Goal: Transaction & Acquisition: Purchase product/service

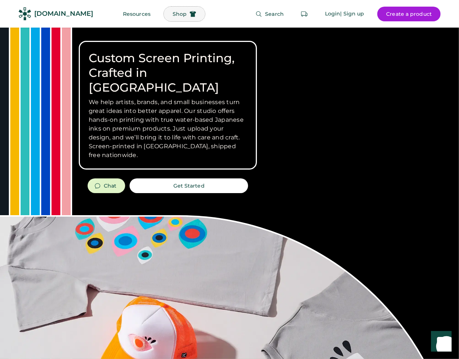
click at [173, 14] on span "Shop" at bounding box center [180, 13] width 14 height 5
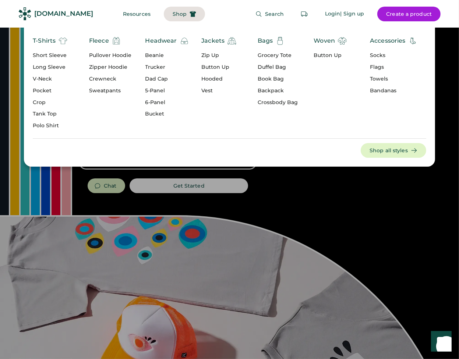
click at [49, 41] on div "T-Shirts" at bounding box center [44, 40] width 23 height 9
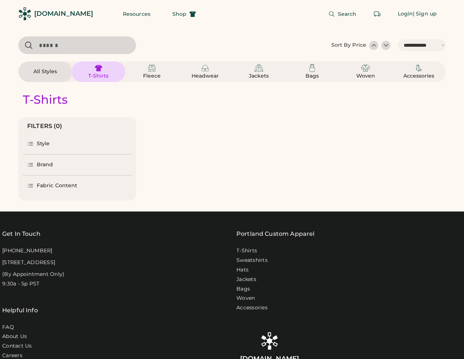
select select "*****"
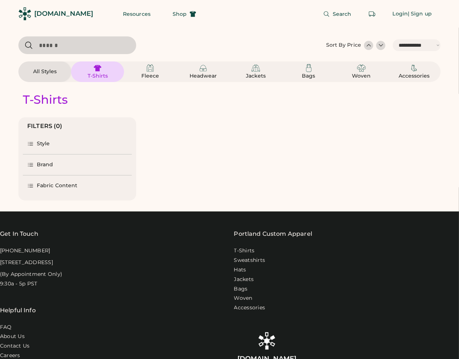
select select "*"
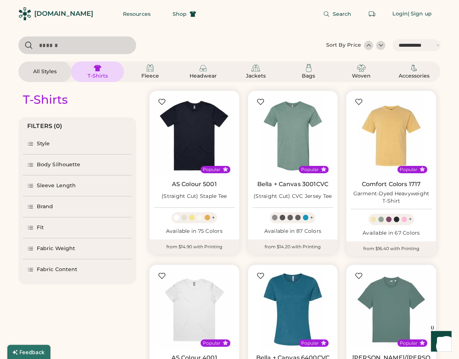
click at [74, 269] on div "Fabric Content" at bounding box center [57, 269] width 40 height 7
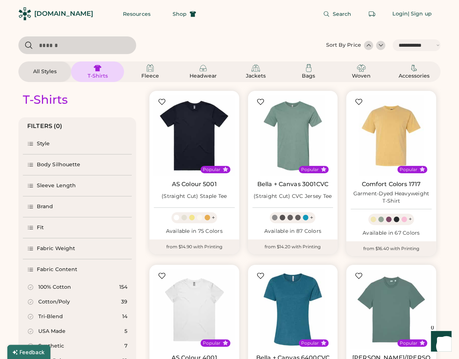
scroll to position [74, 0]
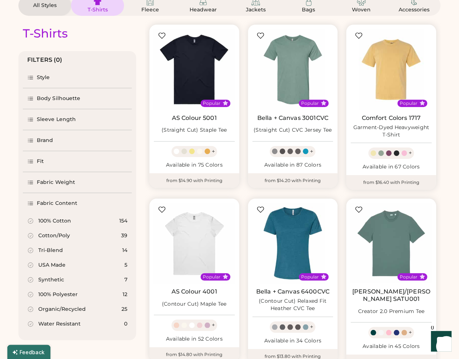
select select "*****"
select select "*"
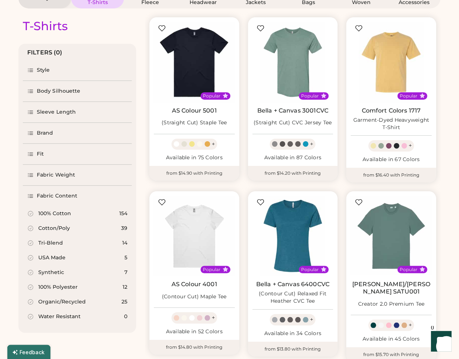
scroll to position [0, 0]
click at [59, 227] on div "Cotton/Poly" at bounding box center [54, 228] width 32 height 7
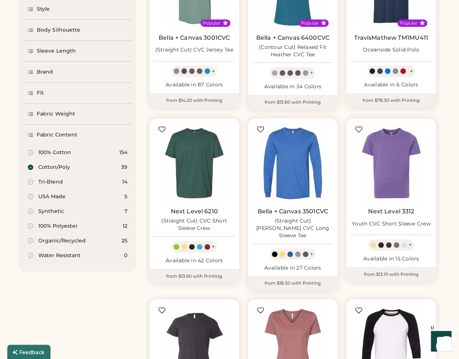
scroll to position [147, 0]
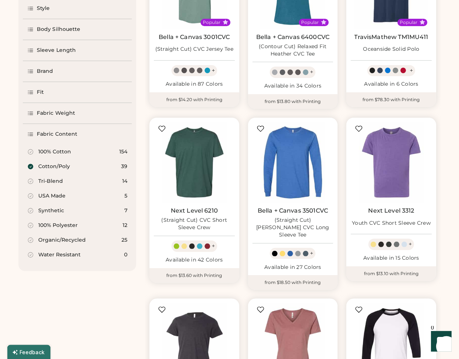
click at [65, 180] on div "Tri-Blend 14" at bounding box center [77, 181] width 109 height 15
select select "*"
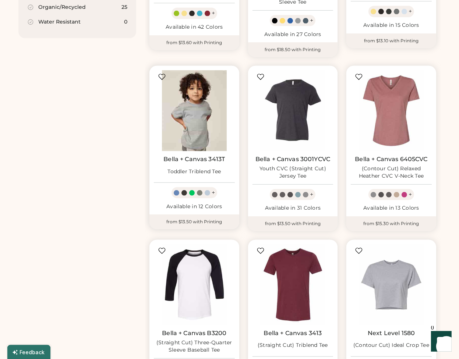
scroll to position [441, 0]
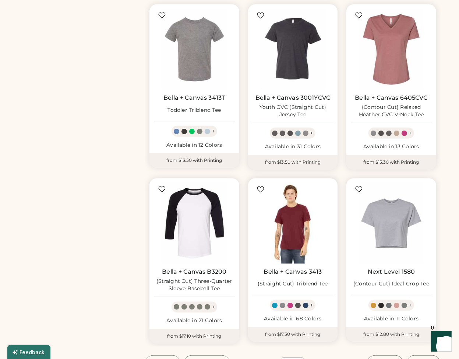
click at [298, 215] on img at bounding box center [292, 223] width 81 height 81
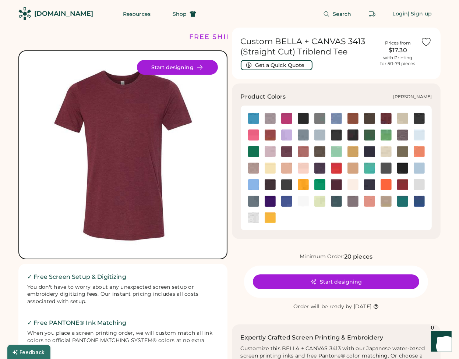
click at [299, 121] on img at bounding box center [303, 118] width 11 height 11
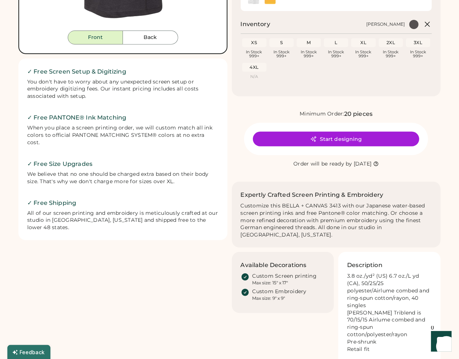
scroll to position [147, 0]
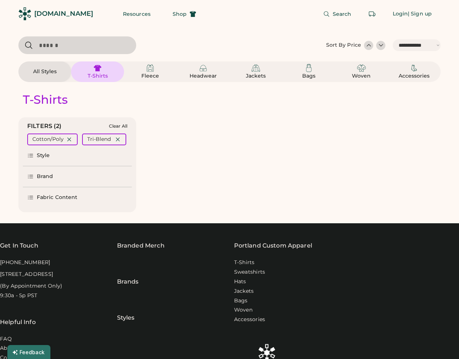
select select "*****"
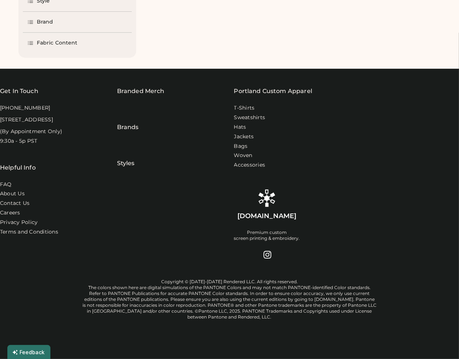
select select "*****"
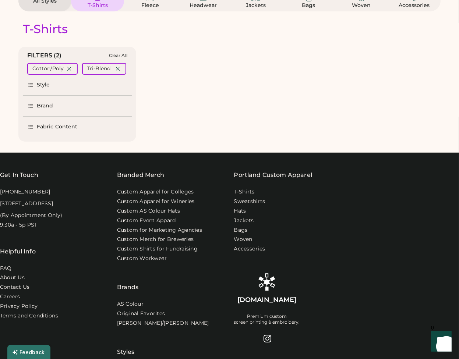
scroll to position [71, 0]
select select "*"
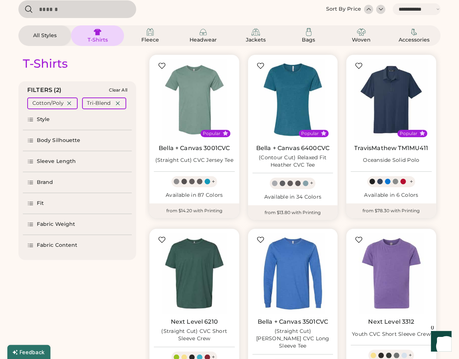
scroll to position [37, 0]
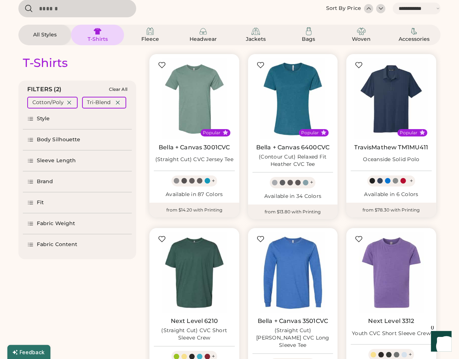
click at [52, 249] on div "Fabric Content" at bounding box center [77, 244] width 109 height 21
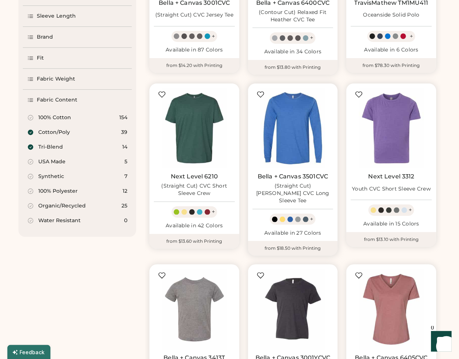
scroll to position [184, 0]
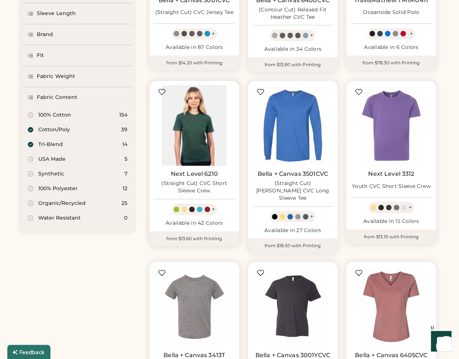
click at [205, 141] on img at bounding box center [194, 125] width 81 height 81
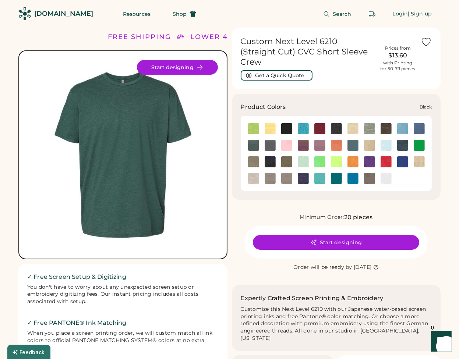
click at [288, 123] on img at bounding box center [286, 128] width 11 height 11
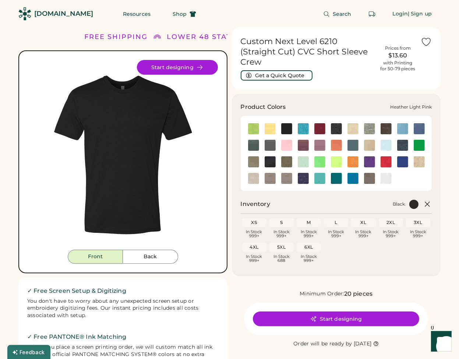
click at [285, 140] on img at bounding box center [286, 145] width 11 height 11
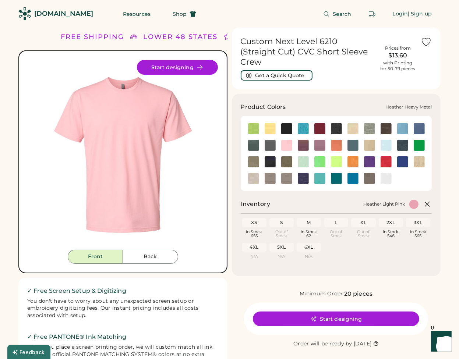
click at [268, 140] on img at bounding box center [269, 145] width 11 height 11
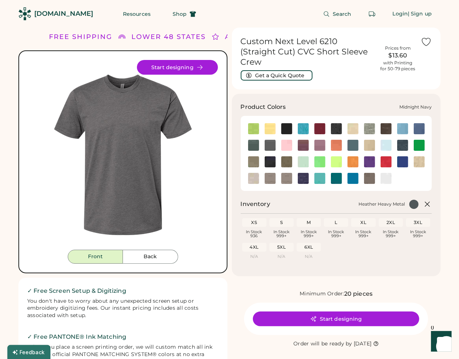
click at [269, 156] on img at bounding box center [269, 161] width 11 height 11
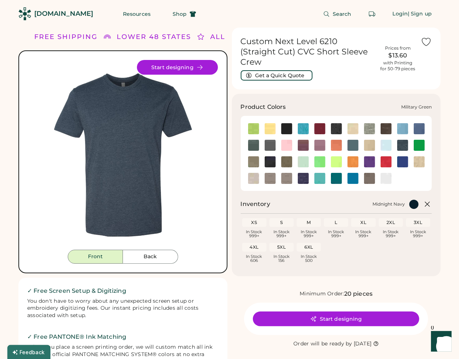
click at [290, 156] on img at bounding box center [286, 161] width 11 height 11
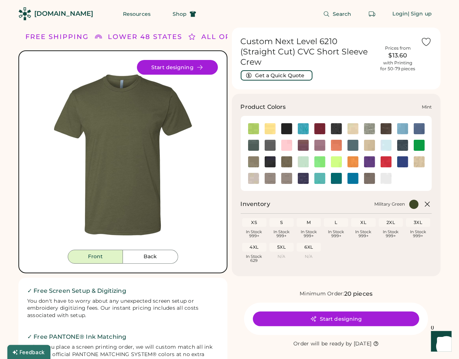
click at [304, 156] on img at bounding box center [303, 161] width 11 height 11
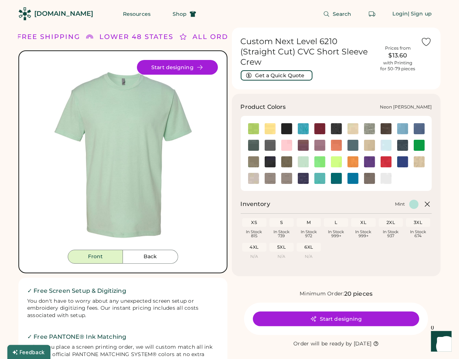
click at [321, 156] on img at bounding box center [319, 161] width 11 height 11
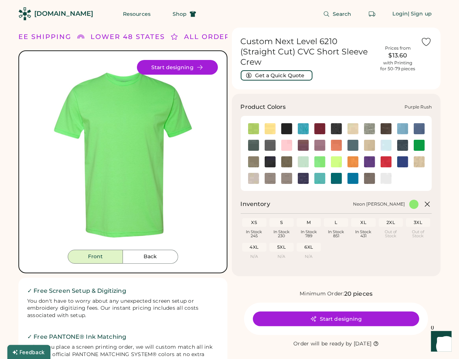
click at [364, 156] on img at bounding box center [369, 161] width 11 height 11
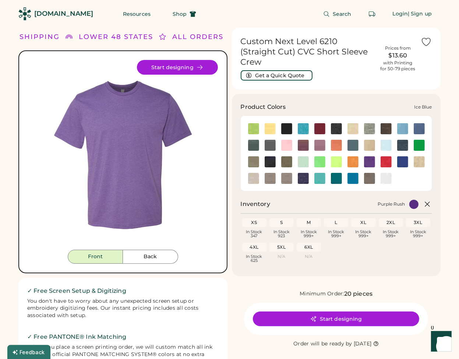
click at [380, 140] on img at bounding box center [385, 145] width 11 height 11
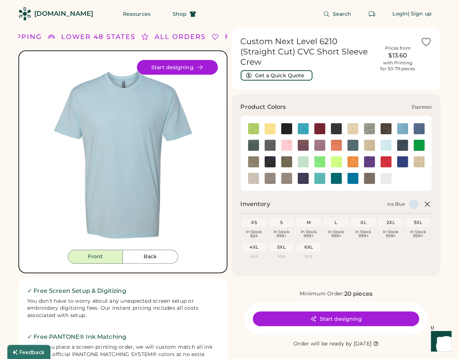
click at [386, 124] on img at bounding box center [385, 128] width 11 height 11
click at [384, 123] on img at bounding box center [385, 128] width 11 height 11
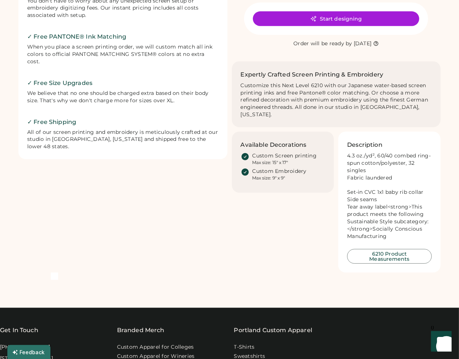
scroll to position [221, 0]
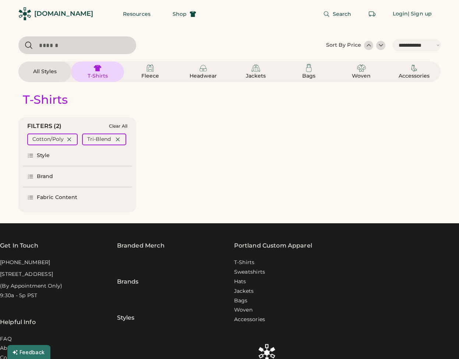
select select "*****"
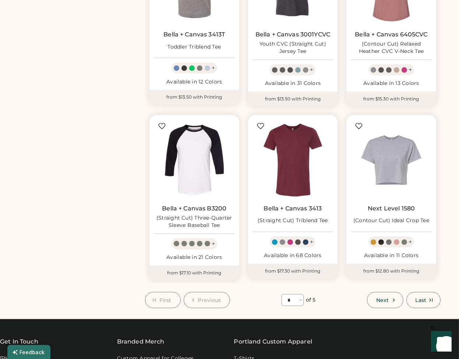
scroll to position [552, 0]
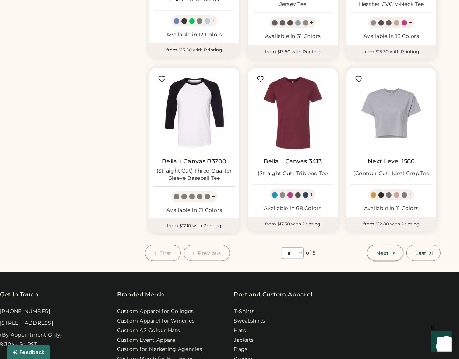
click at [394, 250] on icon at bounding box center [393, 253] width 7 height 7
select select "*"
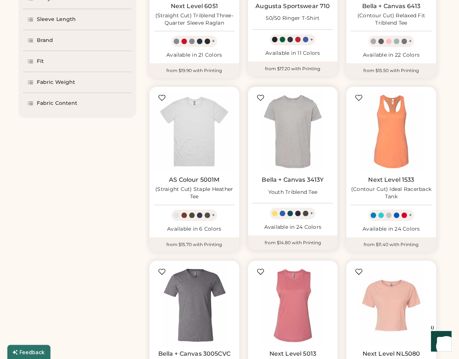
scroll to position [179, 0]
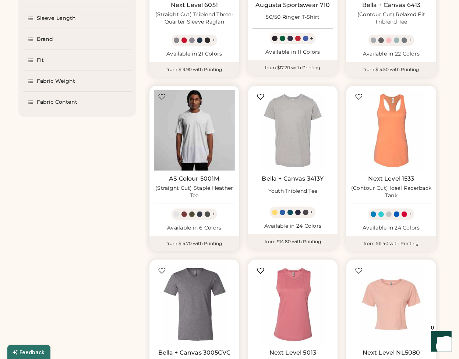
click at [199, 148] on img at bounding box center [194, 130] width 81 height 81
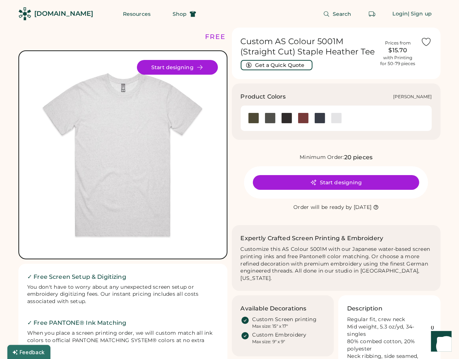
click at [287, 120] on div at bounding box center [286, 118] width 11 height 11
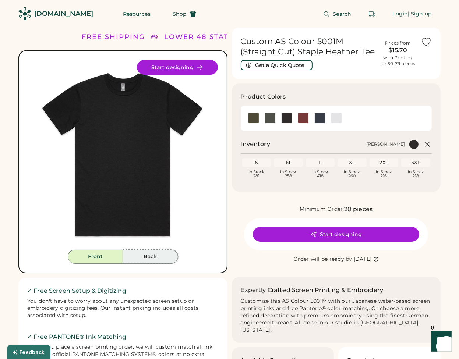
click at [143, 255] on button "Back" at bounding box center [150, 257] width 55 height 14
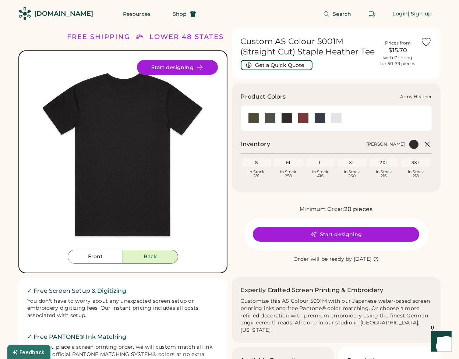
click at [257, 117] on div at bounding box center [253, 118] width 11 height 11
click at [256, 119] on div at bounding box center [253, 118] width 11 height 11
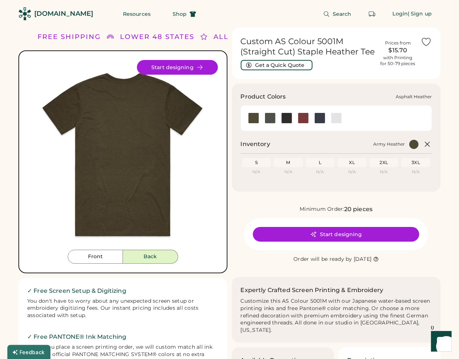
click at [270, 120] on div at bounding box center [269, 118] width 11 height 11
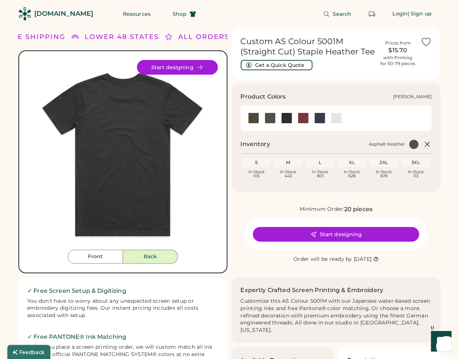
click at [333, 118] on div at bounding box center [336, 118] width 11 height 11
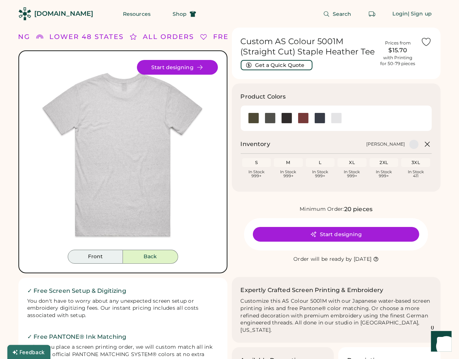
click at [116, 258] on button "Front" at bounding box center [95, 257] width 55 height 14
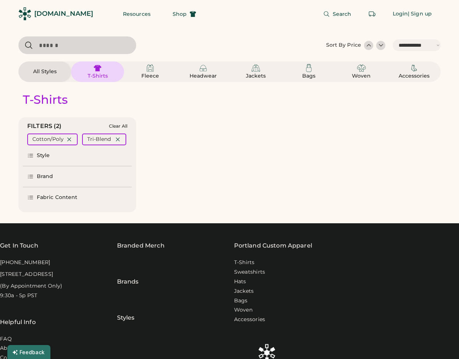
select select "*****"
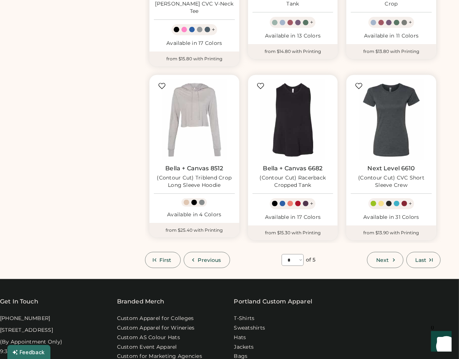
scroll to position [552, 0]
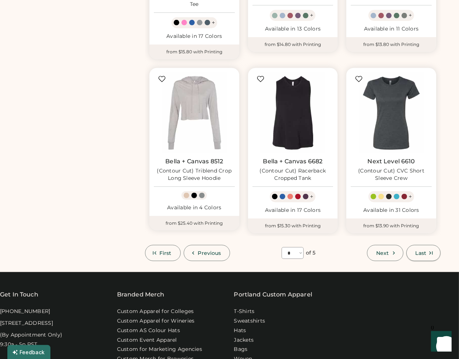
click at [421, 245] on button "Last" at bounding box center [423, 253] width 34 height 16
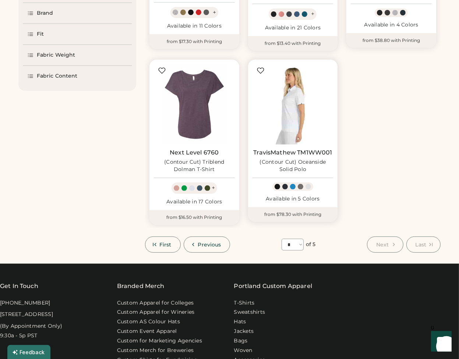
scroll to position [206, 0]
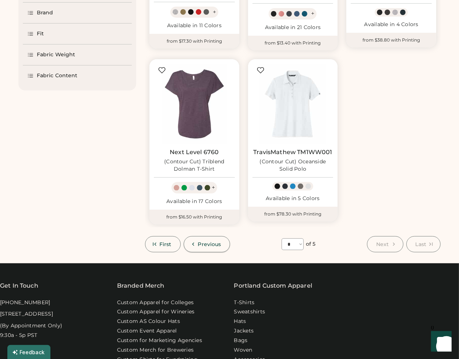
click at [219, 243] on span "Previous" at bounding box center [209, 244] width 23 height 5
select select "*"
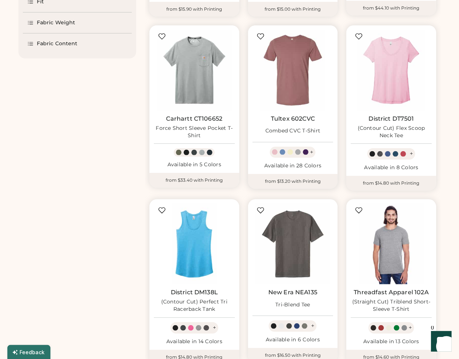
scroll to position [242, 0]
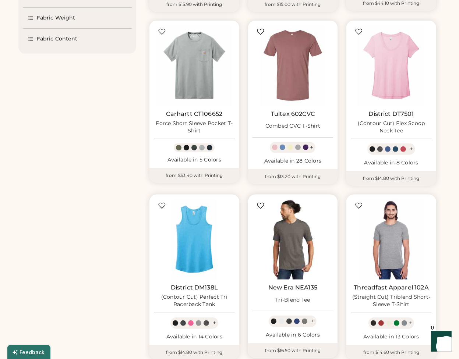
click at [285, 245] on img at bounding box center [292, 239] width 81 height 81
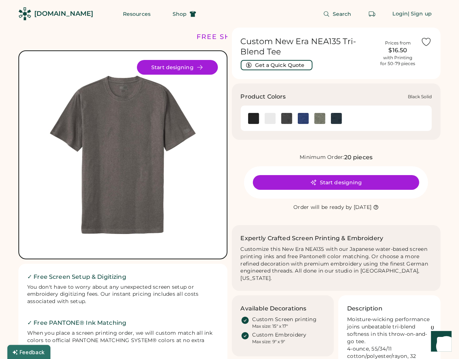
click at [252, 121] on img at bounding box center [253, 118] width 11 height 11
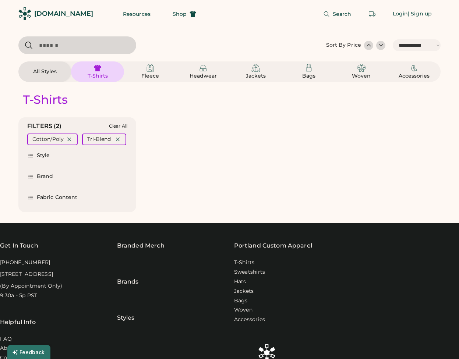
select select "*****"
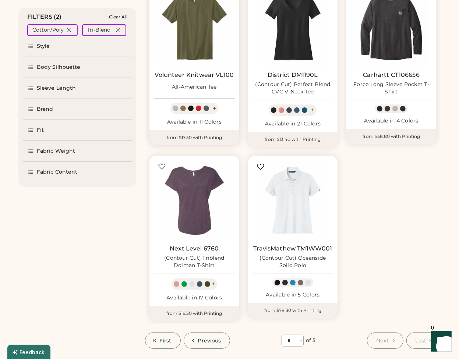
scroll to position [110, 0]
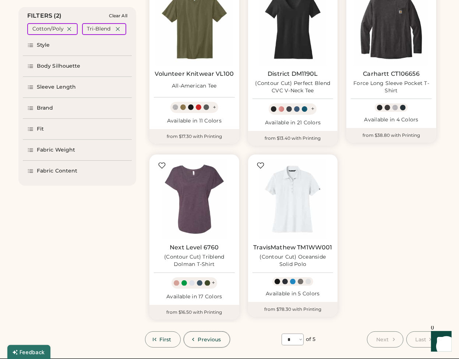
click at [220, 339] on button "Previous" at bounding box center [207, 339] width 47 height 16
select select "*"
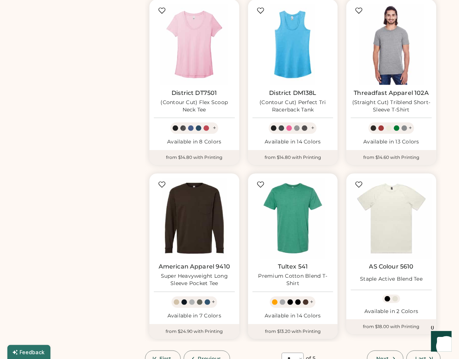
scroll to position [441, 0]
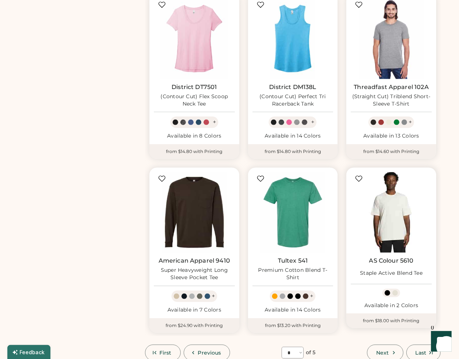
click at [392, 219] on img at bounding box center [391, 212] width 81 height 81
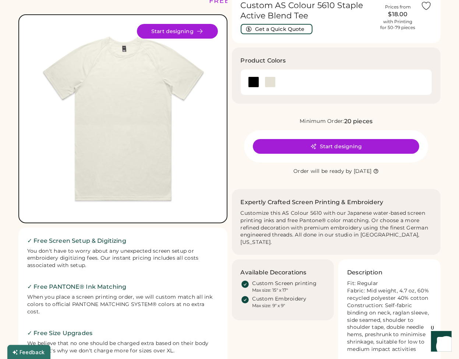
scroll to position [37, 0]
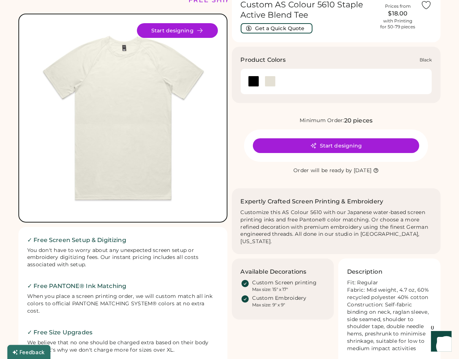
click at [258, 81] on div at bounding box center [253, 81] width 11 height 11
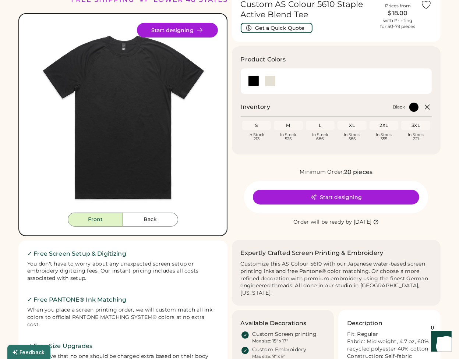
scroll to position [37, 0]
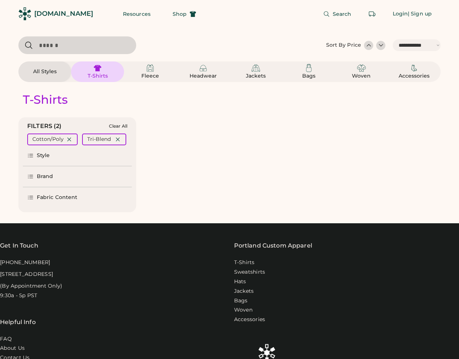
select select "*****"
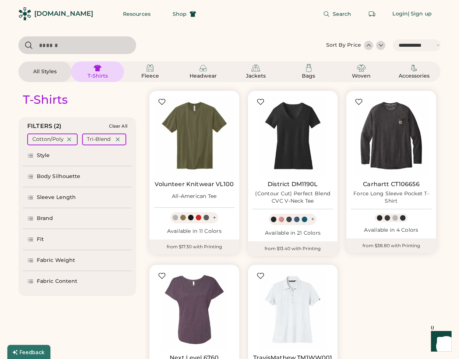
click at [81, 177] on div "Body Silhouette" at bounding box center [77, 176] width 109 height 21
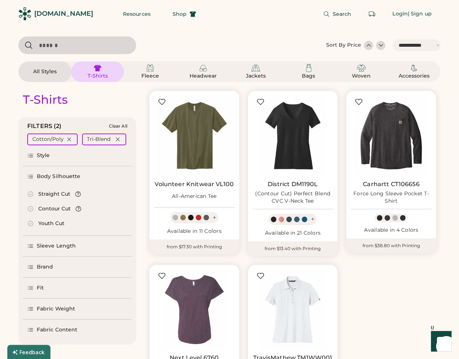
click at [58, 193] on div "Straight Cut" at bounding box center [54, 194] width 32 height 7
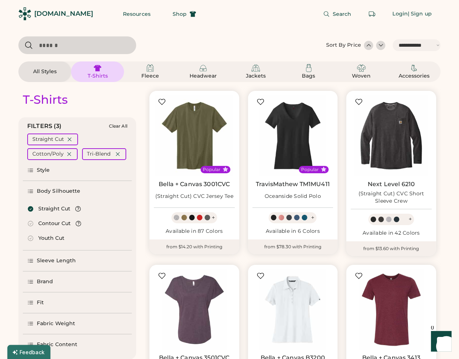
select select "*"
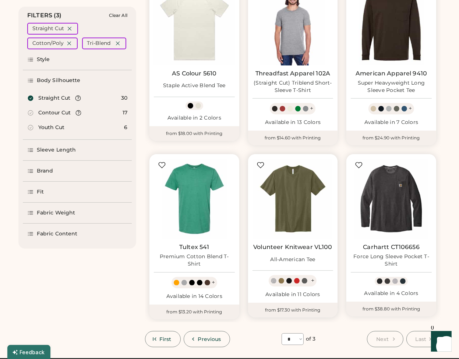
scroll to position [110, 0]
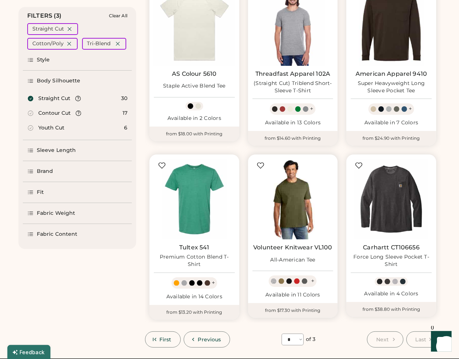
click at [287, 193] on img at bounding box center [292, 199] width 81 height 81
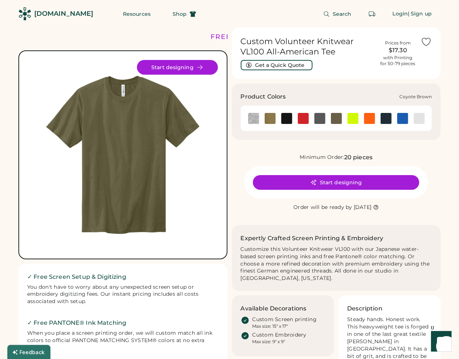
click at [269, 119] on img at bounding box center [269, 118] width 11 height 11
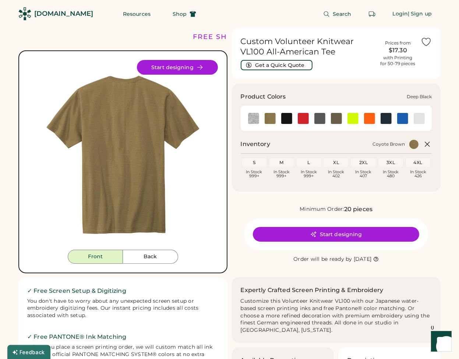
click at [285, 121] on img at bounding box center [286, 118] width 11 height 11
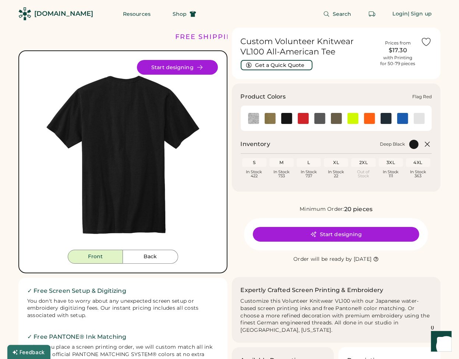
click at [300, 121] on img at bounding box center [303, 118] width 11 height 11
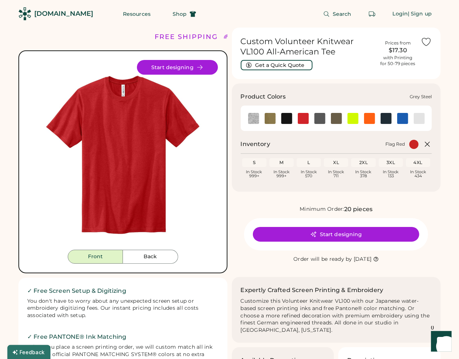
click at [316, 120] on img at bounding box center [319, 118] width 11 height 11
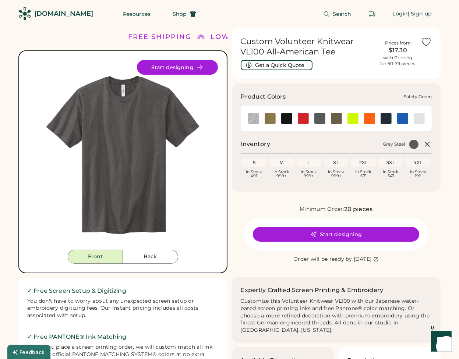
click at [350, 119] on img at bounding box center [352, 118] width 11 height 11
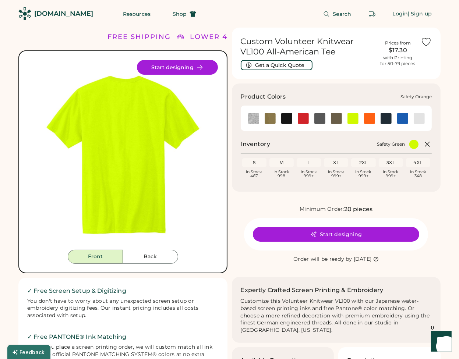
click at [375, 119] on div at bounding box center [369, 118] width 17 height 11
click at [372, 119] on img at bounding box center [369, 118] width 11 height 11
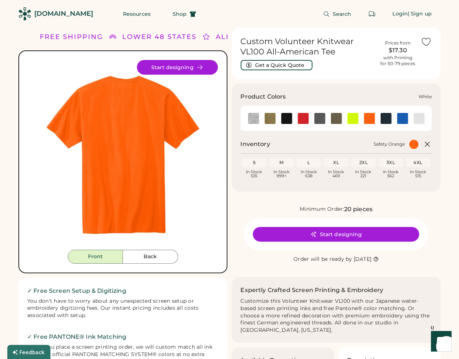
click at [416, 121] on img at bounding box center [418, 118] width 11 height 11
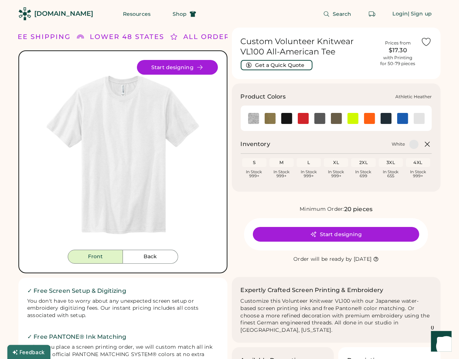
click at [250, 120] on img at bounding box center [253, 118] width 11 height 11
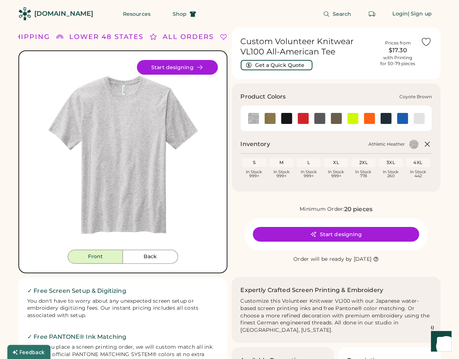
click at [266, 118] on img at bounding box center [269, 118] width 11 height 11
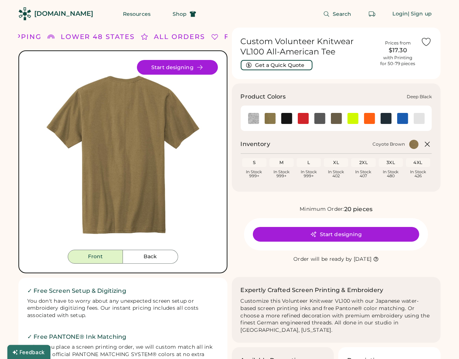
click at [282, 119] on img at bounding box center [286, 118] width 11 height 11
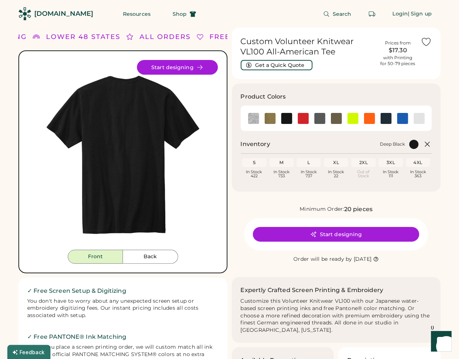
click at [201, 157] on img at bounding box center [123, 155] width 190 height 190
click at [160, 256] on button "Back" at bounding box center [150, 257] width 55 height 14
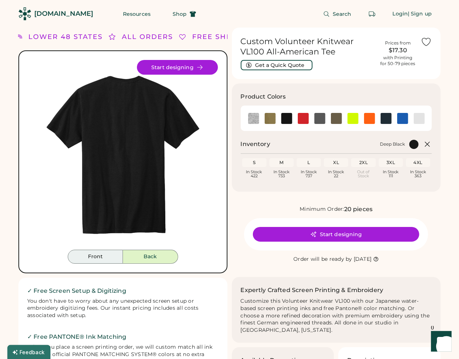
click at [109, 258] on button "Front" at bounding box center [95, 257] width 55 height 14
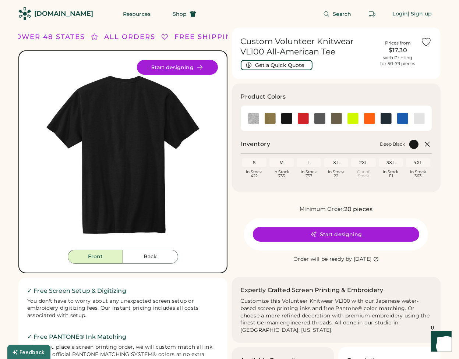
click at [97, 258] on button "Front" at bounding box center [95, 257] width 55 height 14
click at [125, 118] on img at bounding box center [123, 155] width 190 height 190
click at [308, 119] on img at bounding box center [303, 118] width 11 height 11
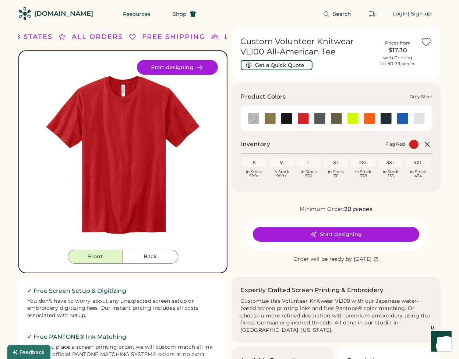
click at [320, 118] on img at bounding box center [319, 118] width 11 height 11
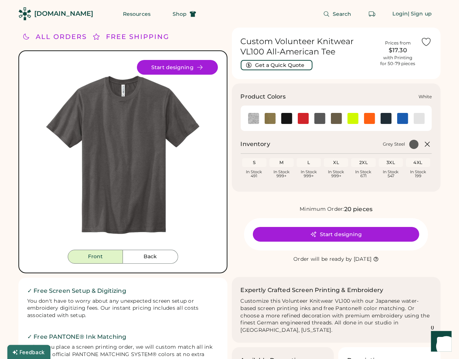
click at [418, 117] on img at bounding box center [418, 118] width 11 height 11
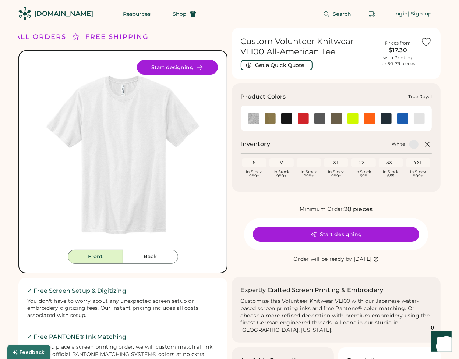
click at [400, 120] on img at bounding box center [402, 118] width 11 height 11
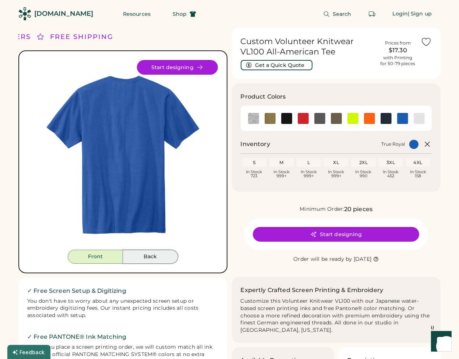
click at [147, 255] on button "Back" at bounding box center [150, 257] width 55 height 14
click at [96, 261] on button "Front" at bounding box center [95, 257] width 55 height 14
click at [283, 122] on img at bounding box center [286, 118] width 11 height 11
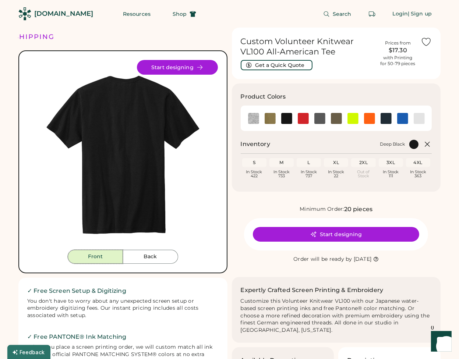
click at [114, 256] on button "Front" at bounding box center [95, 257] width 55 height 14
click at [188, 67] on button "Start designing" at bounding box center [177, 67] width 81 height 15
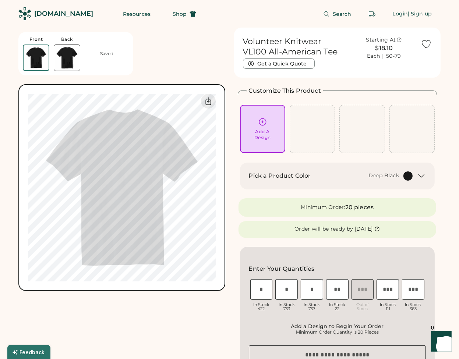
click at [39, 58] on img at bounding box center [36, 57] width 25 height 25
click at [268, 127] on div "Add A Design" at bounding box center [262, 128] width 35 height 23
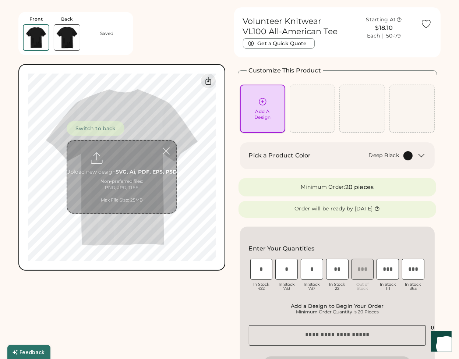
scroll to position [28, 0]
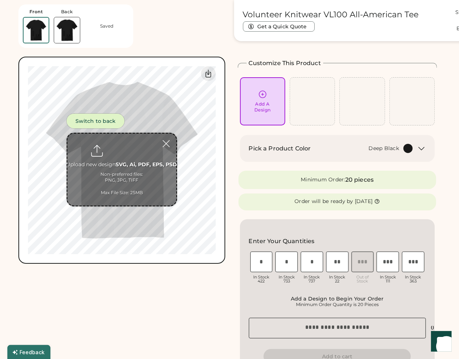
click at [104, 120] on button "Switch to back" at bounding box center [96, 121] width 58 height 15
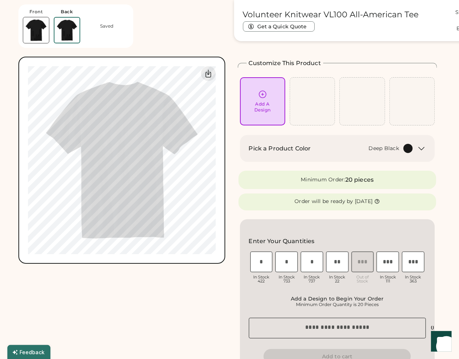
click at [46, 24] on img at bounding box center [36, 30] width 26 height 26
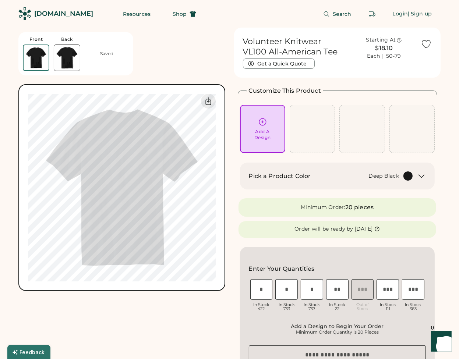
click at [256, 133] on div "Add A Design" at bounding box center [262, 135] width 17 height 12
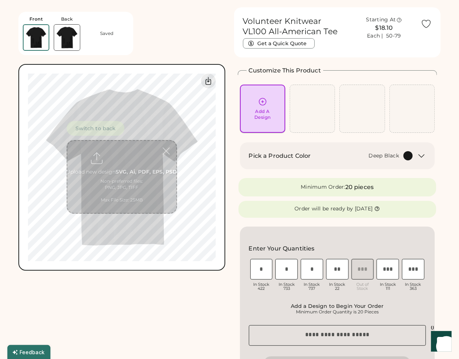
scroll to position [28, 0]
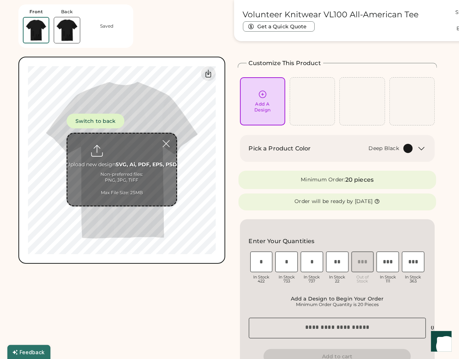
click at [125, 189] on input "file" at bounding box center [121, 170] width 109 height 72
type input "**********"
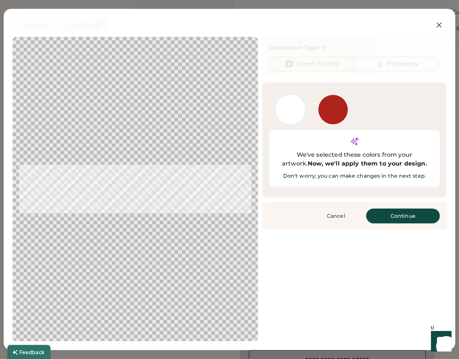
click at [412, 209] on button "Continue" at bounding box center [403, 216] width 74 height 15
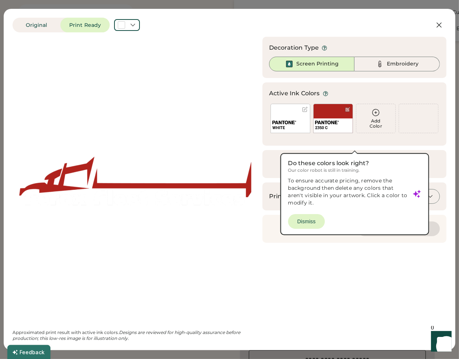
click at [312, 220] on div "Cancel Please wait Preparing changes" at bounding box center [354, 229] width 184 height 28
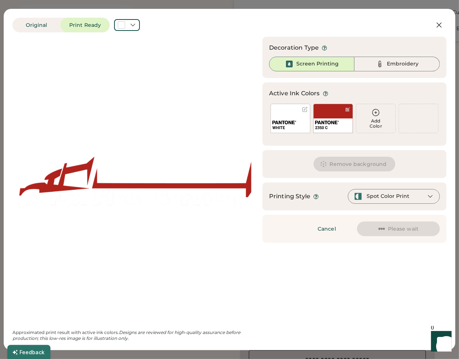
scroll to position [0, 0]
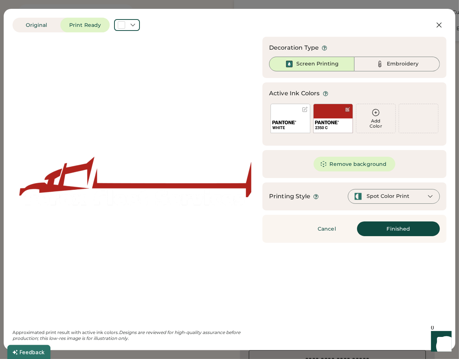
click at [400, 238] on div "Cancel Finished Continue" at bounding box center [354, 229] width 184 height 28
click at [395, 234] on button "Finished" at bounding box center [398, 228] width 83 height 15
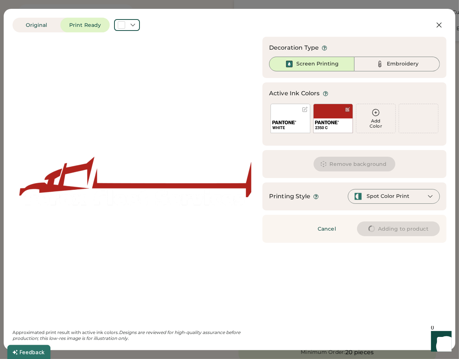
type input "****"
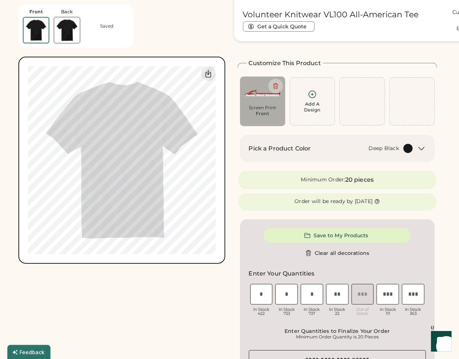
type input "****"
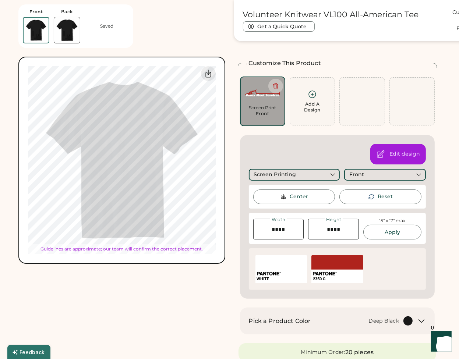
type input "****"
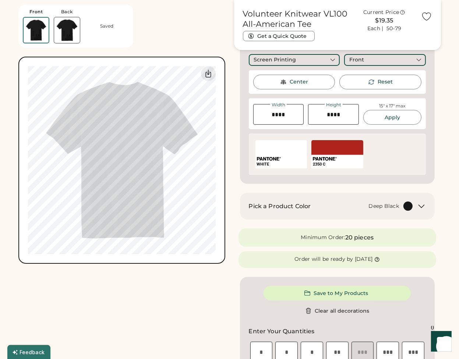
scroll to position [147, 0]
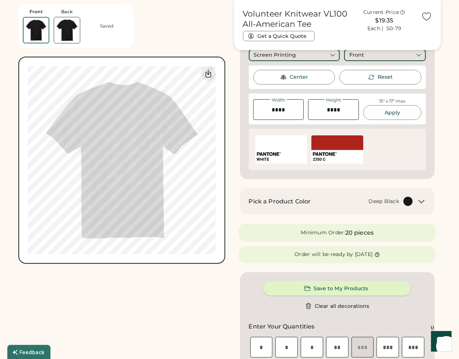
click at [337, 286] on button "Save to My Products" at bounding box center [336, 288] width 147 height 15
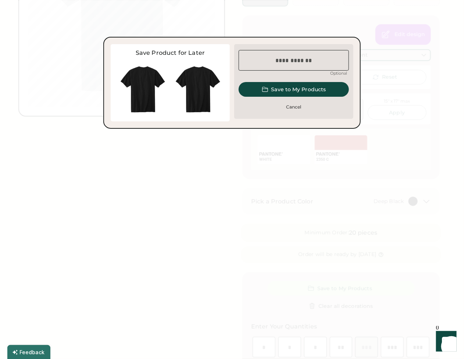
click at [306, 65] on input "input" at bounding box center [294, 60] width 110 height 21
type input "**********"
click at [316, 85] on button "Save to My Products" at bounding box center [294, 89] width 110 height 15
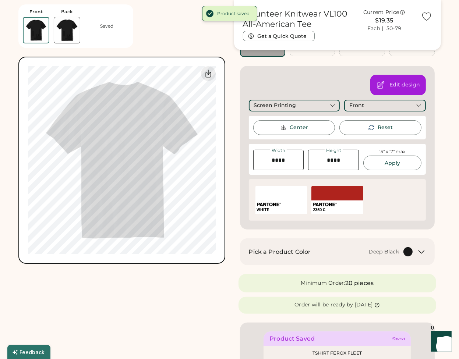
scroll to position [0, 0]
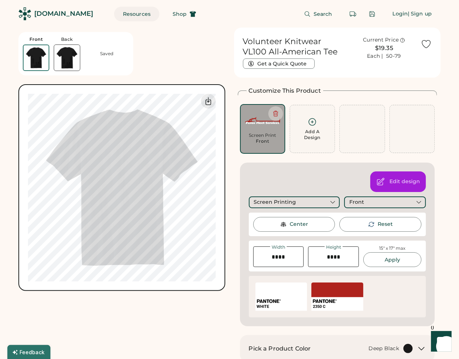
click at [128, 15] on button "Resources" at bounding box center [136, 14] width 45 height 15
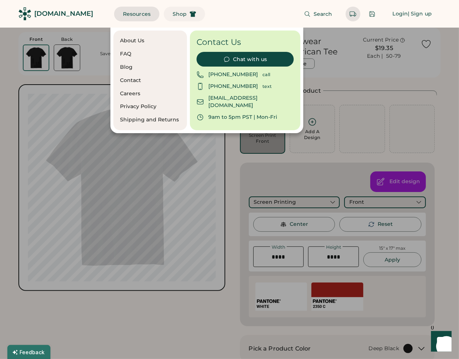
click at [164, 14] on button "Shop" at bounding box center [184, 14] width 41 height 15
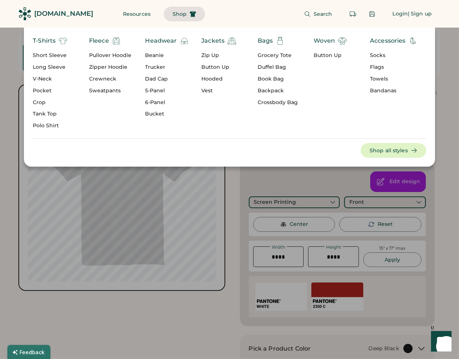
click at [303, 190] on div at bounding box center [229, 179] width 459 height 359
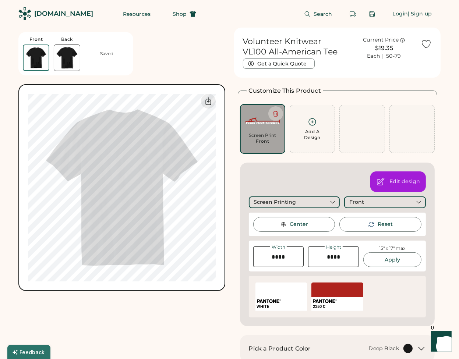
click at [300, 202] on div "Screen Printing" at bounding box center [294, 202] width 91 height 12
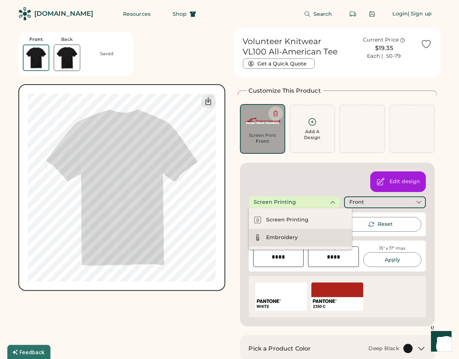
click at [296, 240] on div "Embroidery" at bounding box center [282, 237] width 32 height 7
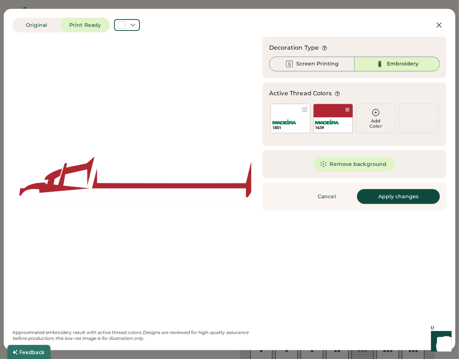
click at [391, 196] on button "Apply changes" at bounding box center [398, 196] width 83 height 15
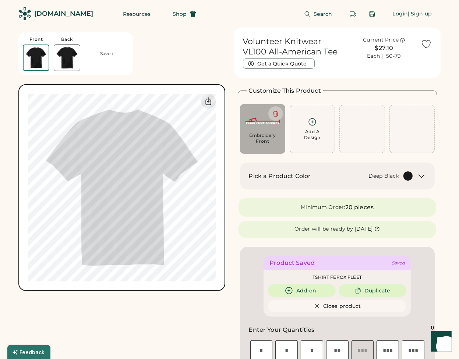
type input "****"
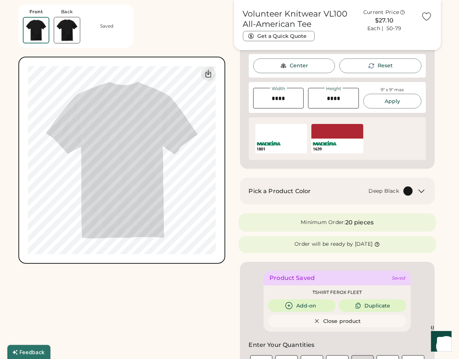
scroll to position [147, 0]
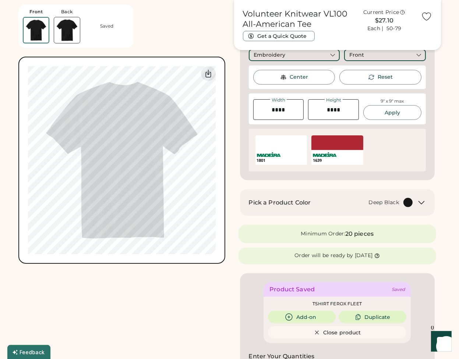
click at [435, 152] on div "Customize This Product Add A Design Embroidery Front Add A Design Edit design E…" at bounding box center [337, 59] width 199 height 241
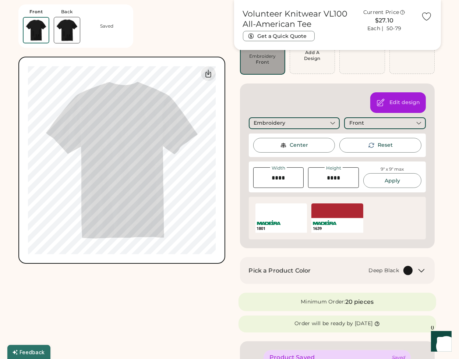
scroll to position [74, 0]
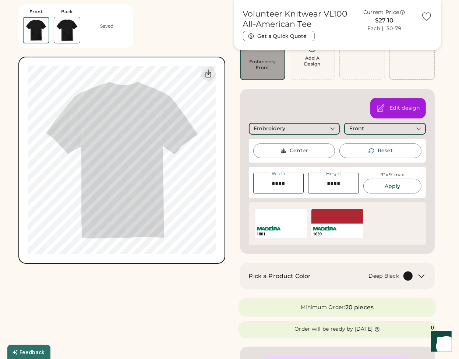
click at [416, 70] on div at bounding box center [411, 55] width 45 height 48
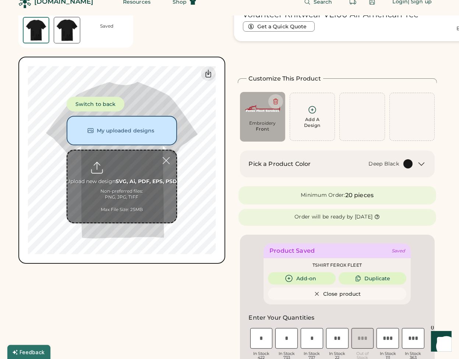
scroll to position [0, 0]
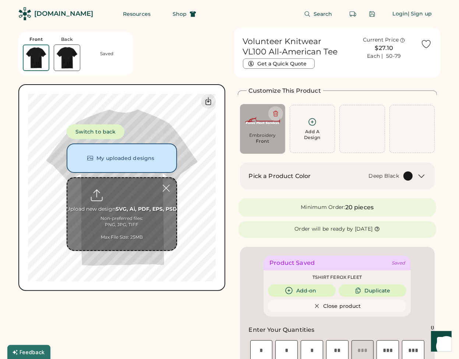
click at [251, 125] on img at bounding box center [262, 120] width 35 height 22
type input "****"
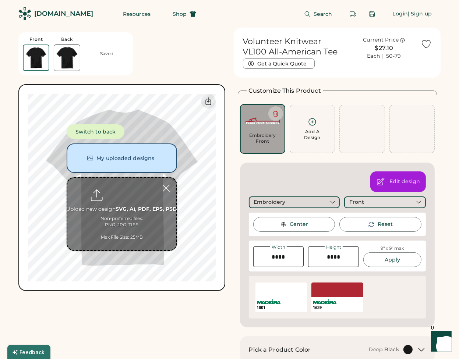
click at [285, 202] on div "Embroidery" at bounding box center [294, 202] width 91 height 12
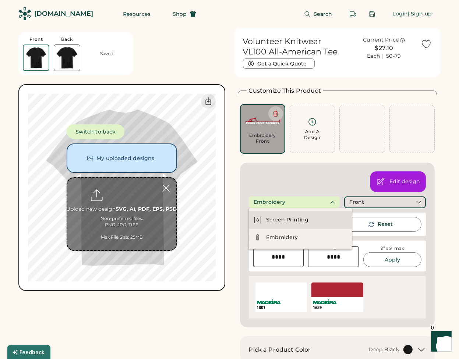
click at [290, 221] on div "Screen Printing" at bounding box center [287, 219] width 42 height 7
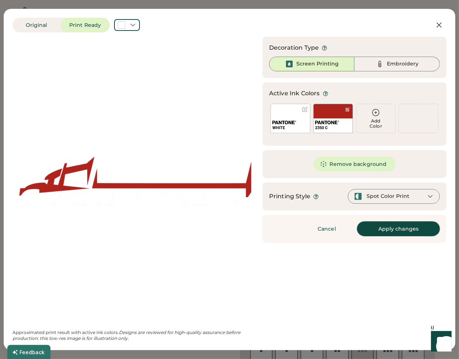
click at [397, 231] on button "Apply changes" at bounding box center [398, 228] width 83 height 15
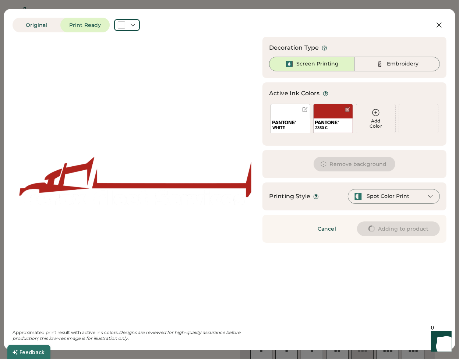
type input "****"
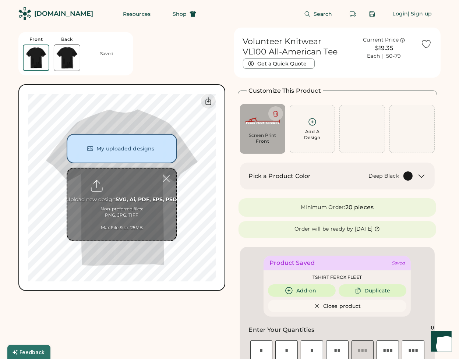
type input "****"
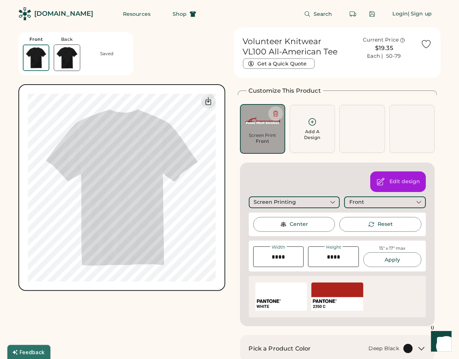
click at [70, 56] on img at bounding box center [67, 58] width 26 height 26
type input "****"
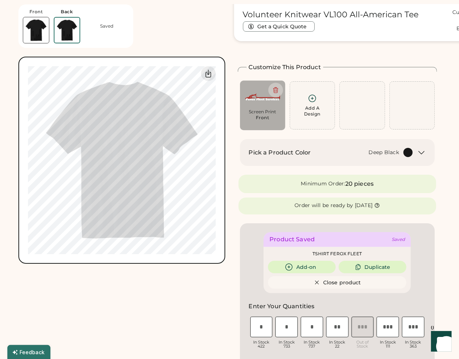
scroll to position [28, 0]
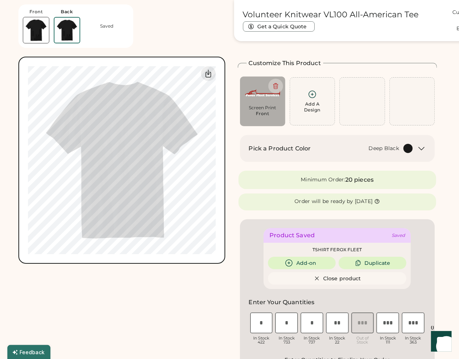
click at [41, 37] on img at bounding box center [36, 30] width 26 height 26
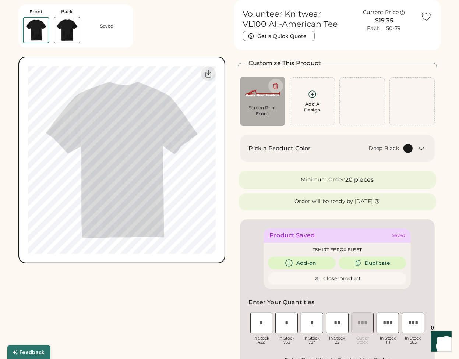
scroll to position [0, 0]
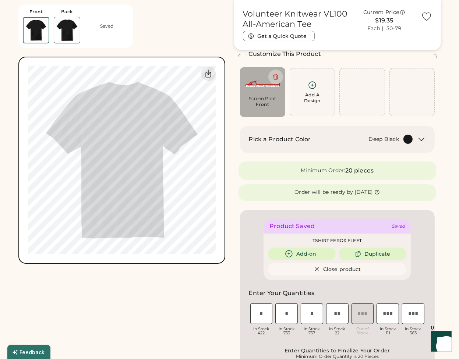
scroll to position [37, 0]
click at [66, 28] on img at bounding box center [67, 30] width 26 height 26
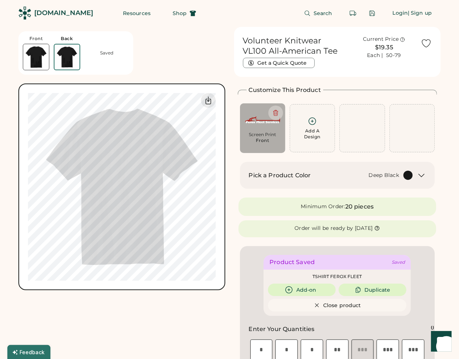
scroll to position [0, 0]
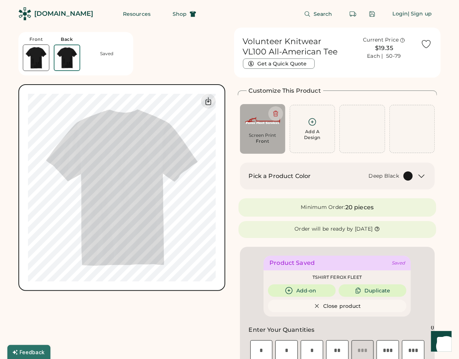
click at [60, 59] on img at bounding box center [66, 57] width 25 height 25
click at [41, 61] on img at bounding box center [36, 58] width 26 height 26
click at [374, 14] on div at bounding box center [372, 14] width 7 height 7
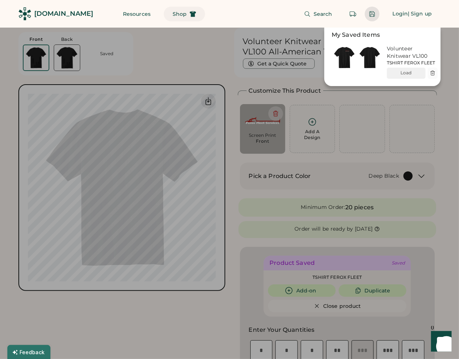
click at [173, 12] on span "Shop" at bounding box center [180, 13] width 14 height 5
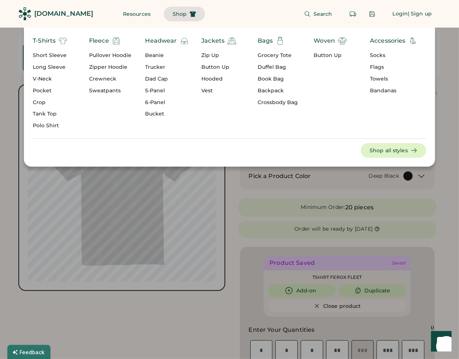
click at [45, 42] on div "T-Shirts" at bounding box center [44, 40] width 23 height 9
click at [53, 54] on div "Short Sleeve" at bounding box center [50, 55] width 35 height 7
click at [47, 56] on div "Short Sleeve" at bounding box center [50, 55] width 35 height 7
click at [50, 55] on div "Short Sleeve" at bounding box center [50, 55] width 35 height 7
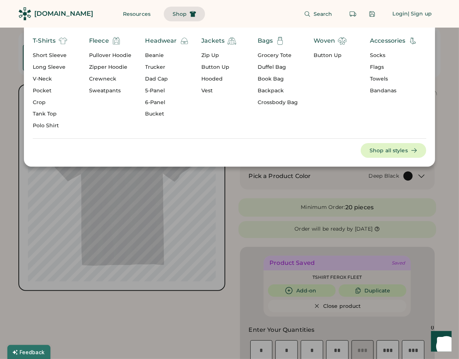
click at [39, 55] on div "Short Sleeve" at bounding box center [50, 55] width 35 height 7
click at [46, 55] on div "Short Sleeve" at bounding box center [50, 55] width 35 height 7
click at [64, 56] on div "Short Sleeve" at bounding box center [50, 55] width 35 height 7
click at [63, 56] on div "Short Sleeve" at bounding box center [50, 55] width 35 height 7
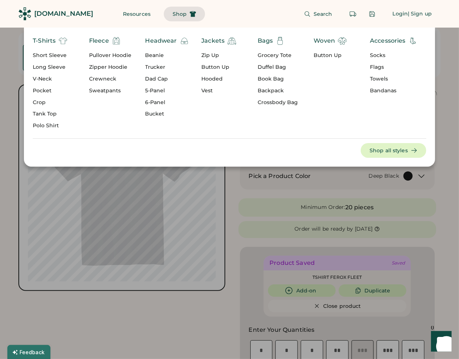
click at [72, 106] on div "T-Shirts Short Sleeve Long Sleeve V-Neck Pocket Crop Tank Top Polo Shirt" at bounding box center [61, 84] width 56 height 97
click at [86, 130] on div "T-Shirts Short Sleeve Long Sleeve V-Neck Pocket Crop Tank Top Polo Shirt" at bounding box center [61, 84] width 56 height 97
click at [114, 13] on button "Resources" at bounding box center [136, 14] width 45 height 15
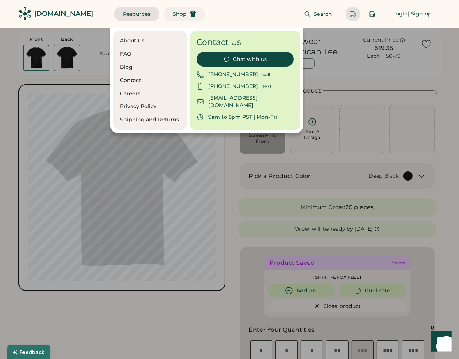
click at [173, 15] on span "Shop" at bounding box center [180, 13] width 14 height 5
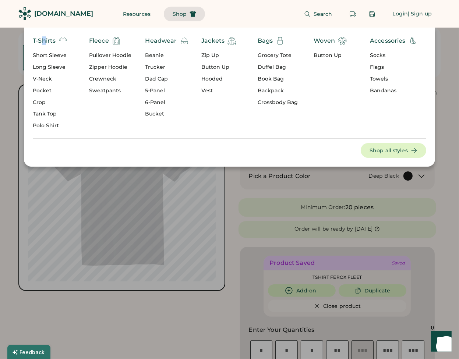
click at [44, 42] on div "T-Shirts" at bounding box center [44, 40] width 23 height 9
click at [62, 56] on div "Short Sleeve" at bounding box center [50, 55] width 35 height 7
click at [61, 56] on div "Short Sleeve" at bounding box center [50, 55] width 35 height 7
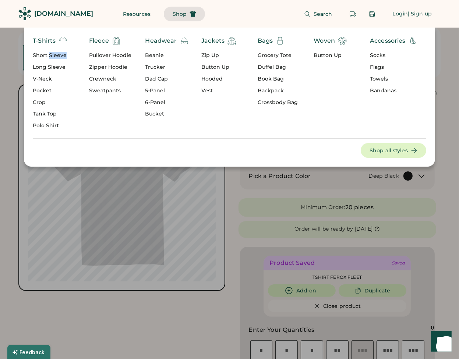
click at [62, 56] on div "Short Sleeve" at bounding box center [50, 55] width 35 height 7
click at [400, 152] on button "Shop all styles" at bounding box center [393, 150] width 65 height 15
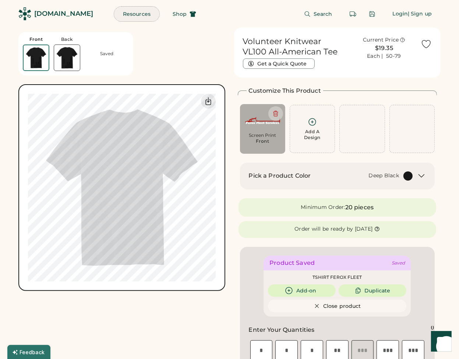
click at [121, 12] on button "Resources" at bounding box center [136, 14] width 45 height 15
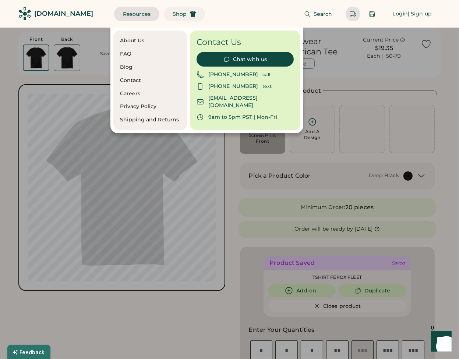
click at [164, 9] on button "Shop" at bounding box center [184, 14] width 41 height 15
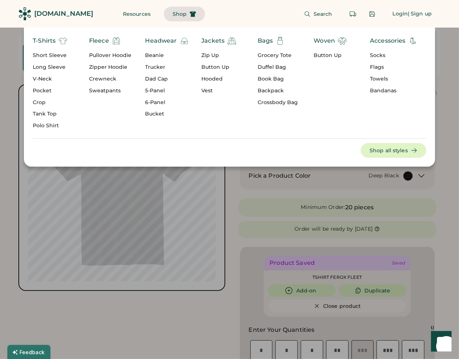
click at [50, 55] on div "Short Sleeve" at bounding box center [50, 55] width 35 height 7
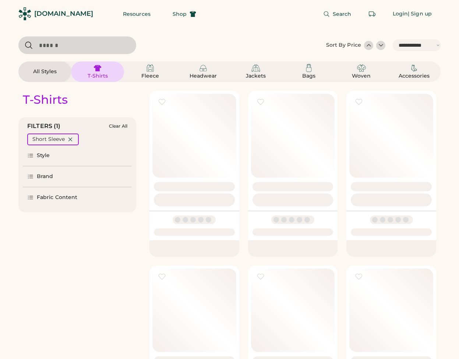
select select "*****"
select select "*"
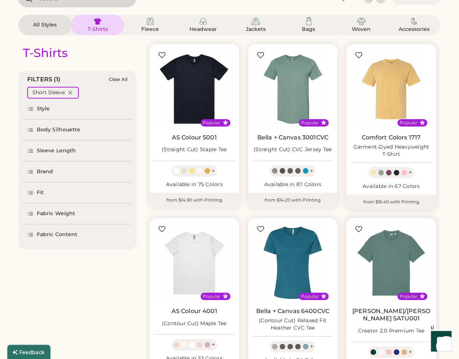
scroll to position [79, 0]
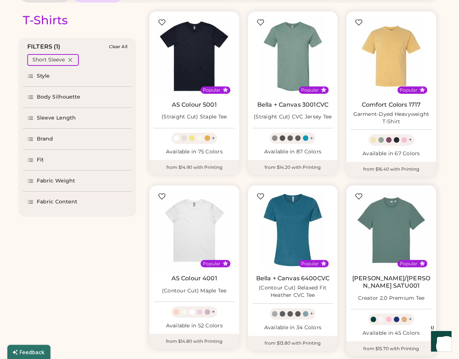
select select "*****"
select select "*"
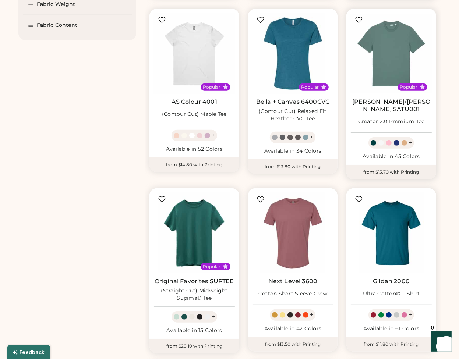
scroll to position [258, 0]
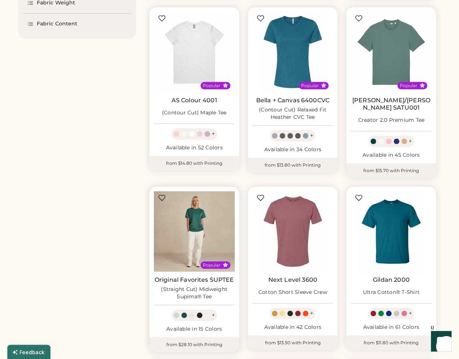
click at [212, 219] on img at bounding box center [194, 231] width 81 height 81
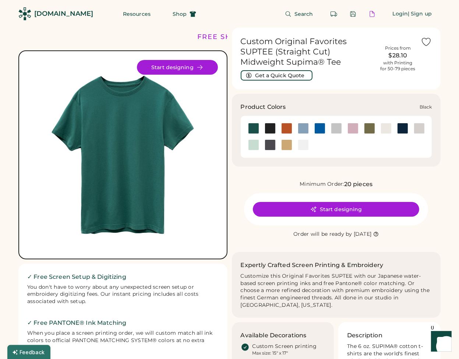
click at [269, 128] on div at bounding box center [269, 128] width 11 height 11
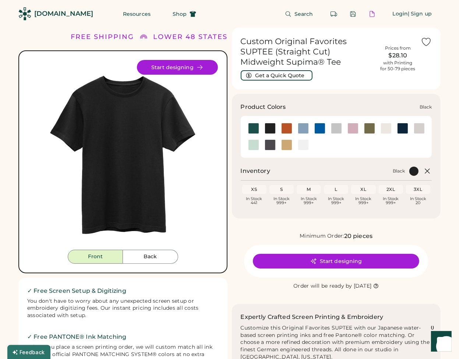
click at [267, 131] on div at bounding box center [269, 128] width 11 height 11
click at [166, 149] on img at bounding box center [123, 155] width 190 height 190
click at [267, 146] on div at bounding box center [269, 144] width 11 height 11
click at [287, 145] on div at bounding box center [286, 144] width 11 height 11
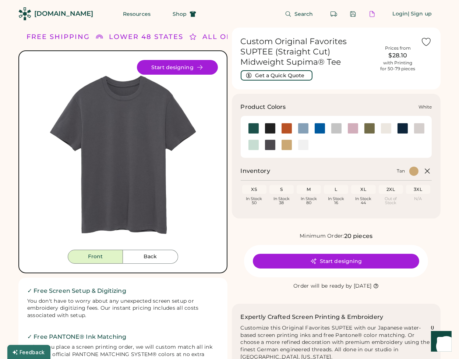
click at [302, 147] on div at bounding box center [303, 144] width 11 height 11
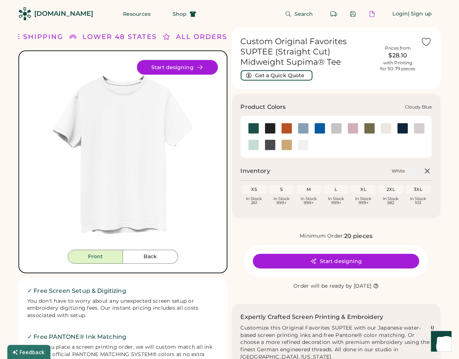
click at [306, 128] on div at bounding box center [303, 128] width 11 height 11
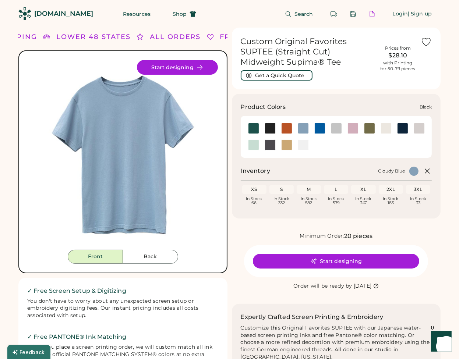
click at [272, 131] on div at bounding box center [269, 128] width 11 height 11
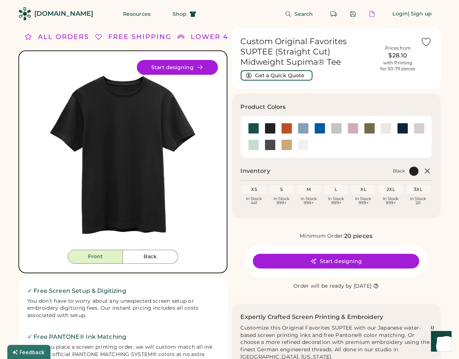
click at [163, 66] on button "Start designing" at bounding box center [177, 67] width 81 height 15
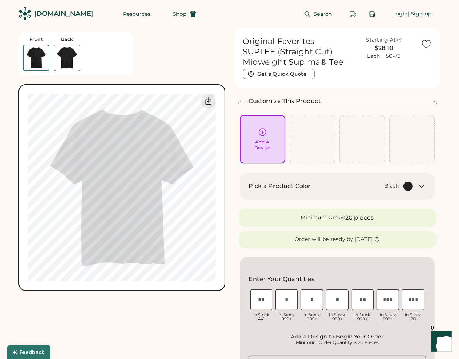
click at [256, 143] on div "Add A Design" at bounding box center [262, 145] width 17 height 12
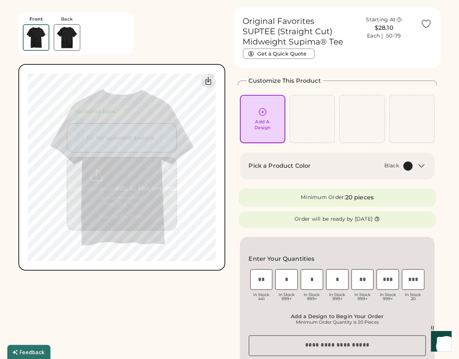
scroll to position [28, 0]
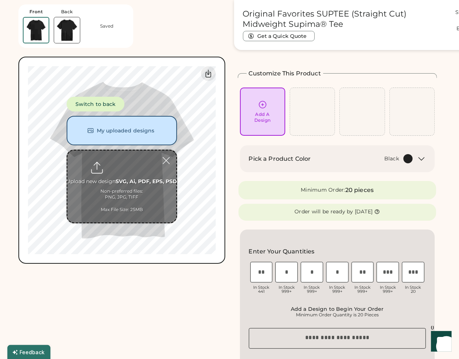
click at [133, 170] on input "file" at bounding box center [121, 186] width 109 height 72
type input "**********"
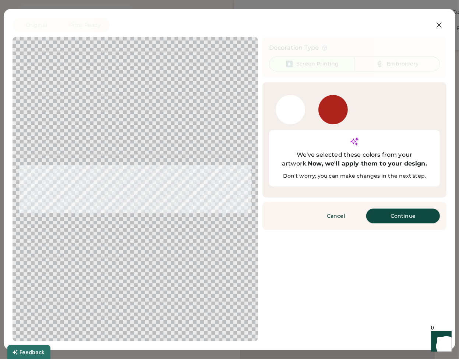
click at [408, 209] on button "Continue" at bounding box center [403, 216] width 74 height 15
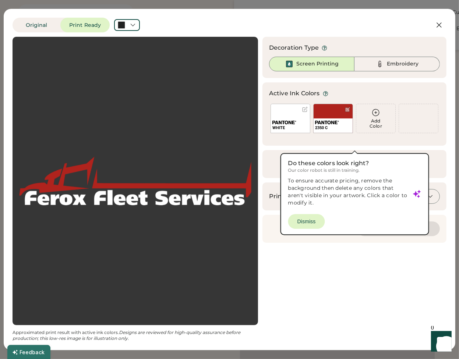
click at [312, 221] on div "Cancel Please wait Preparing changes" at bounding box center [354, 229] width 184 height 28
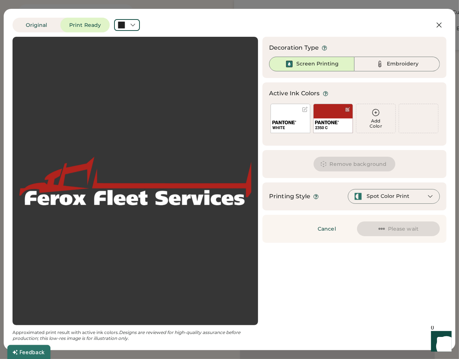
scroll to position [0, 0]
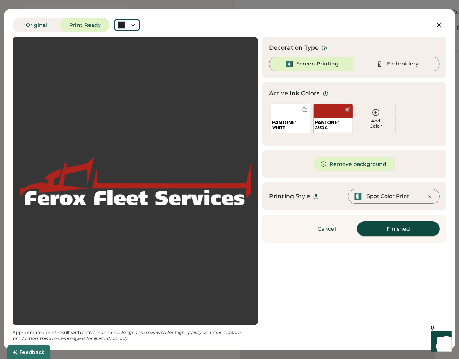
click at [398, 231] on button "Finished" at bounding box center [398, 228] width 83 height 15
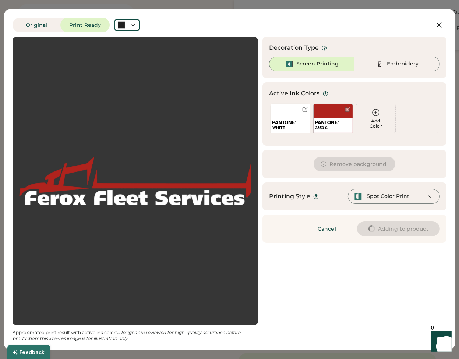
type input "****"
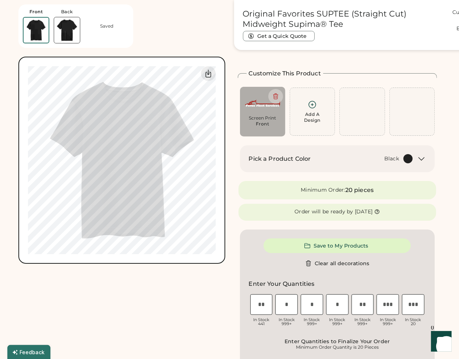
type input "****"
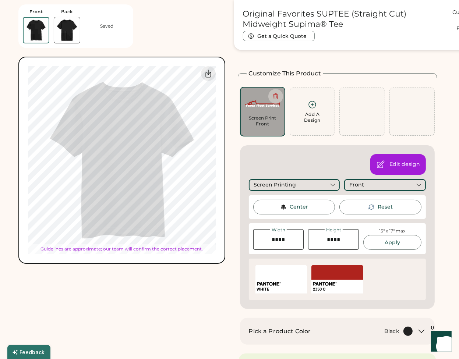
type input "****"
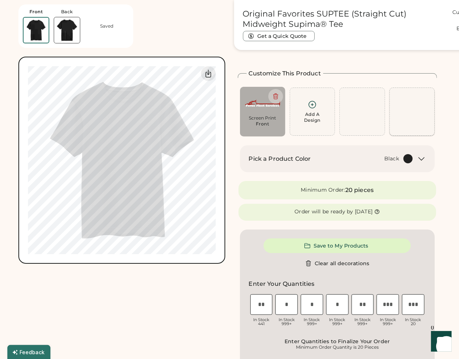
click at [411, 116] on div at bounding box center [411, 112] width 45 height 48
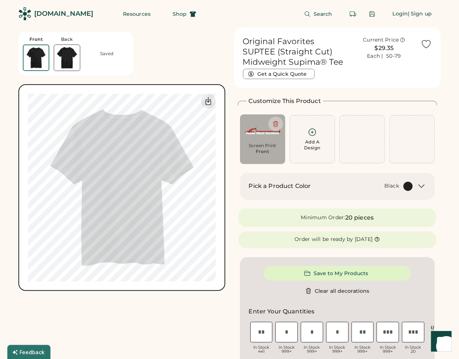
click at [267, 152] on div "Front" at bounding box center [263, 152] width 14 height 6
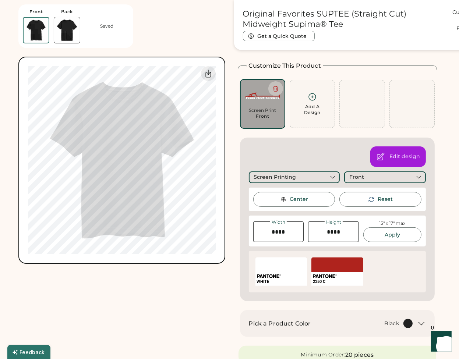
scroll to position [37, 0]
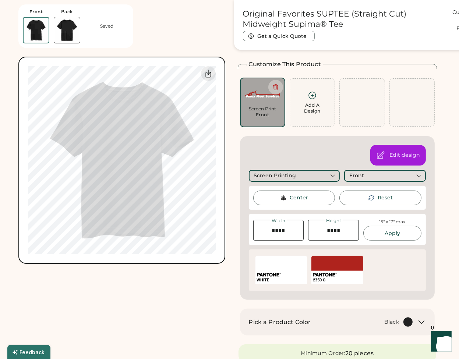
click at [291, 178] on div "Screen Printing" at bounding box center [275, 175] width 42 height 7
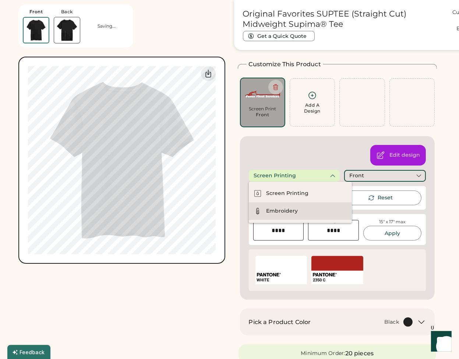
click at [293, 209] on div "Embroidery" at bounding box center [282, 210] width 32 height 7
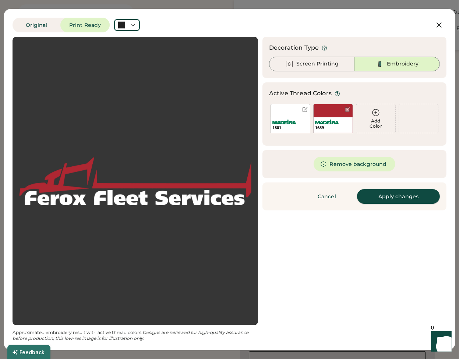
click at [377, 196] on button "Apply changes" at bounding box center [398, 196] width 83 height 15
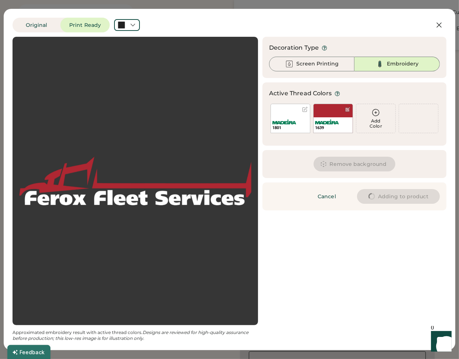
type input "****"
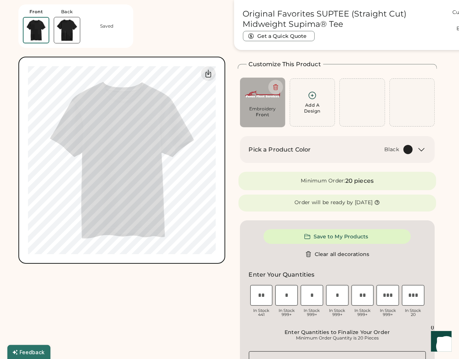
type input "****"
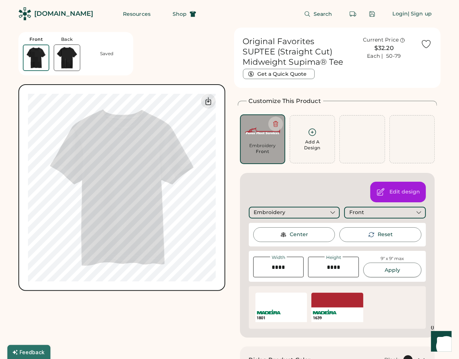
scroll to position [0, 0]
click at [173, 16] on span "Shop" at bounding box center [180, 13] width 14 height 5
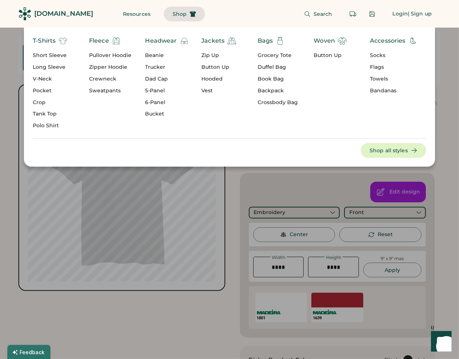
click at [49, 41] on div "T-Shirts" at bounding box center [44, 40] width 23 height 9
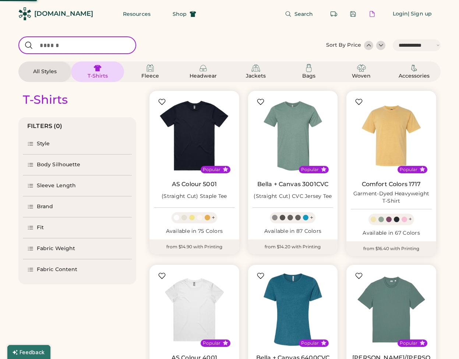
select select "*****"
select select "*"
type input "**********"
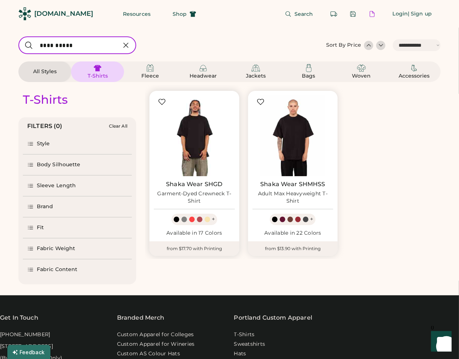
click at [192, 143] on img at bounding box center [194, 135] width 81 height 81
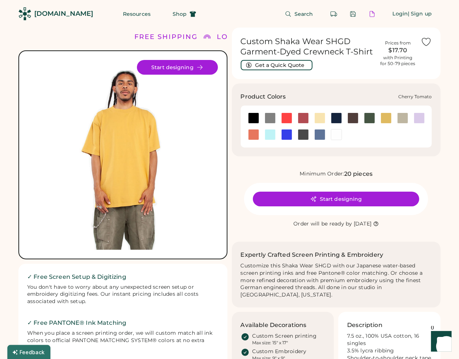
click at [290, 120] on div at bounding box center [286, 118] width 11 height 11
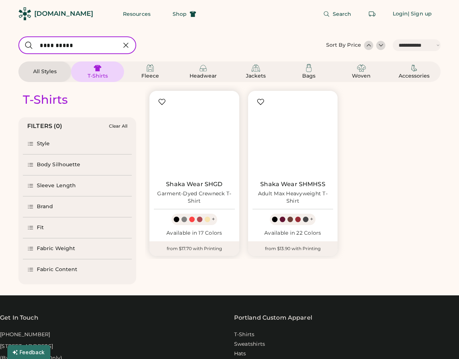
select select "*****"
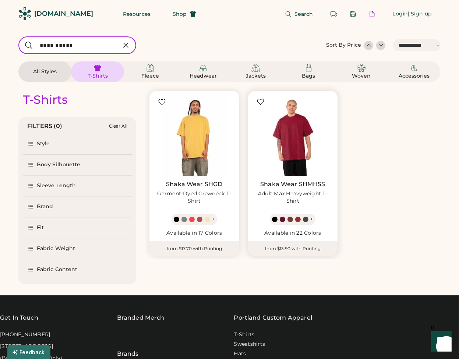
click at [270, 142] on img at bounding box center [292, 135] width 81 height 81
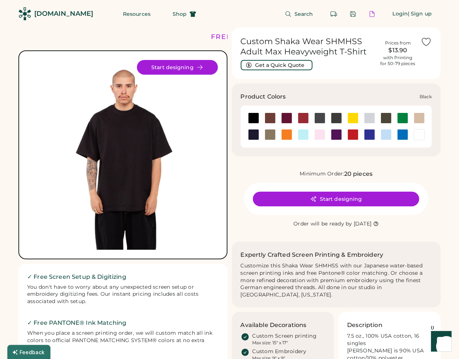
click at [252, 118] on div at bounding box center [253, 118] width 11 height 11
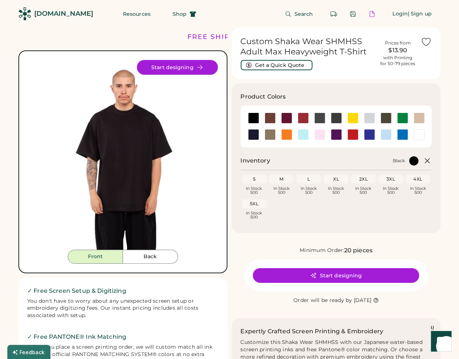
click at [189, 64] on button "Start designing" at bounding box center [177, 67] width 81 height 15
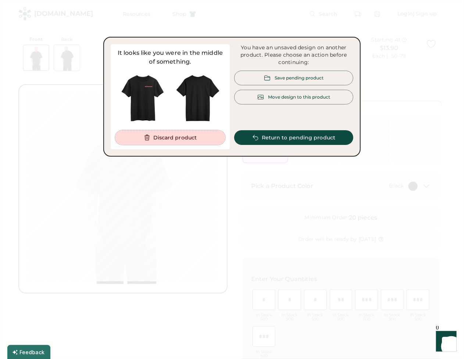
click at [199, 138] on button "Discard product" at bounding box center [170, 137] width 110 height 15
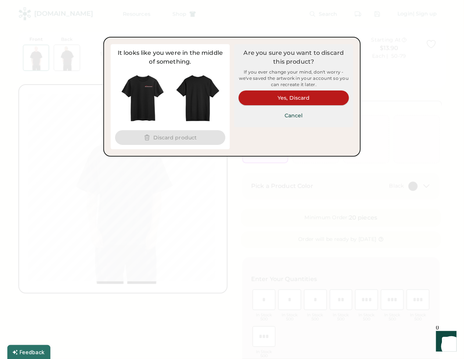
click at [258, 98] on button "Yes, Discard" at bounding box center [294, 97] width 110 height 15
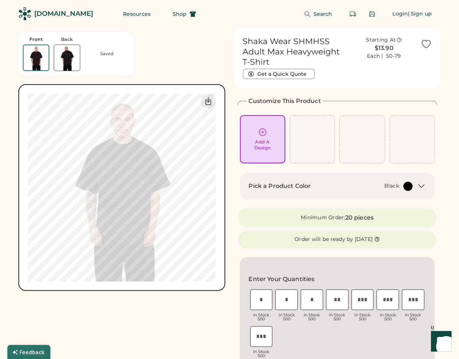
click at [269, 142] on div "Add A Design" at bounding box center [262, 145] width 17 height 12
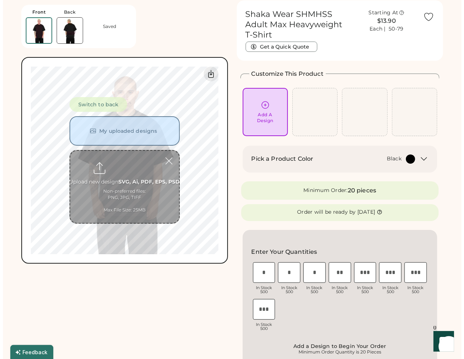
scroll to position [28, 0]
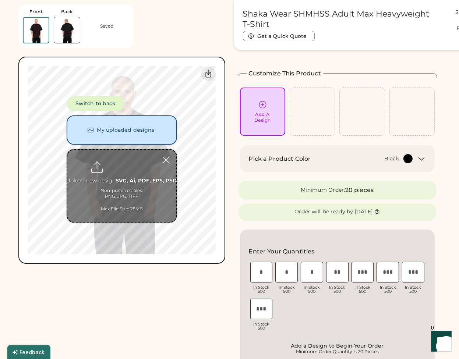
click at [120, 127] on button "My uploaded designs" at bounding box center [122, 130] width 110 height 29
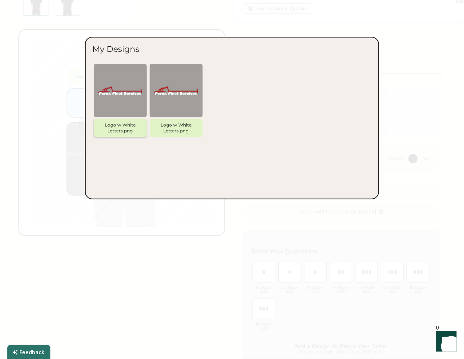
click at [117, 97] on img at bounding box center [120, 90] width 44 height 44
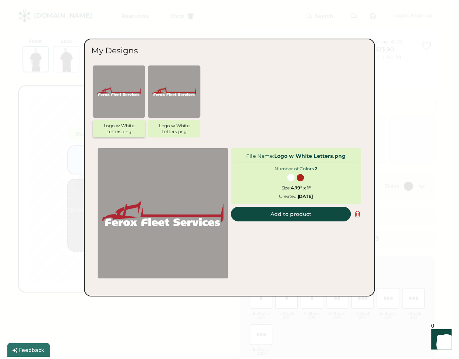
scroll to position [0, 0]
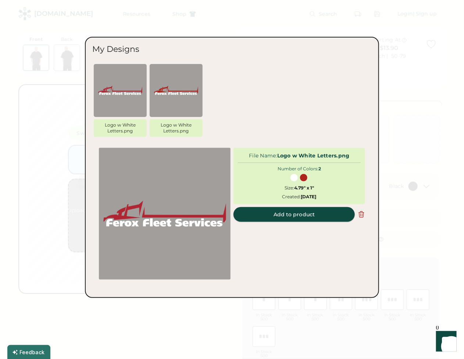
click at [274, 214] on button "Add to product" at bounding box center [294, 214] width 121 height 15
click at [275, 216] on button "Add to product" at bounding box center [294, 214] width 121 height 15
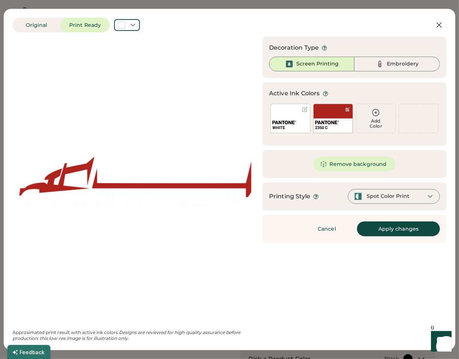
click at [377, 233] on button "Apply changes" at bounding box center [398, 228] width 83 height 15
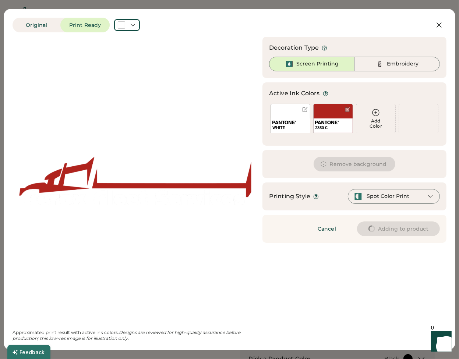
type input "****"
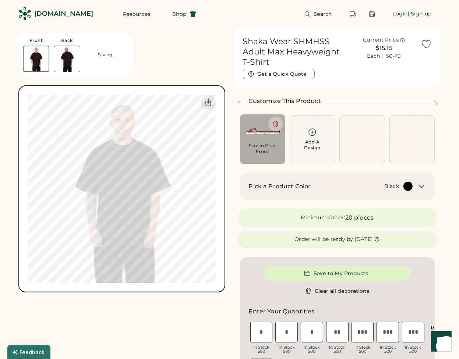
type input "****"
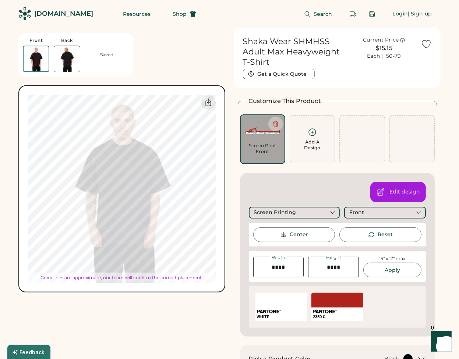
type input "****"
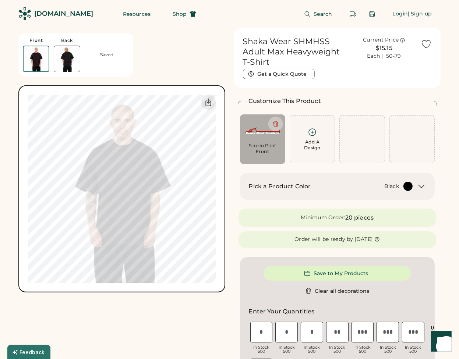
click at [440, 83] on div "Shaka Wear SHMHSS Adult Max Heavyweight T-Shirt Get a Quick Quote Current Price…" at bounding box center [337, 58] width 207 height 60
drag, startPoint x: 243, startPoint y: 40, endPoint x: 329, endPoint y: 46, distance: 86.2
click at [329, 46] on h1 "Shaka Wear SHMHSS Adult Max Heavyweight T-Shirt" at bounding box center [295, 51] width 105 height 31
copy h1 "Shaka Wear SHMHSS"
click at [164, 14] on button "Shop" at bounding box center [184, 14] width 41 height 15
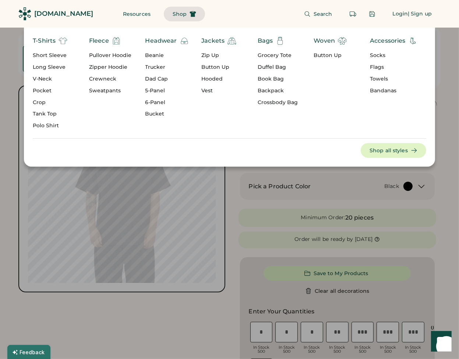
click at [57, 52] on div "Short Sleeve" at bounding box center [50, 55] width 35 height 7
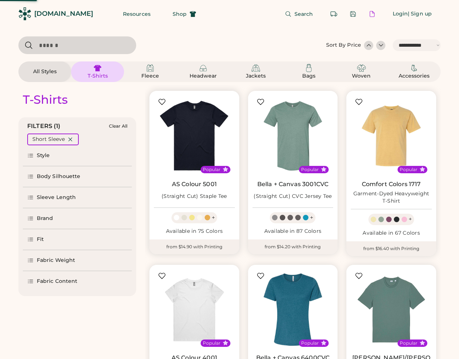
select select "*****"
select select "*"
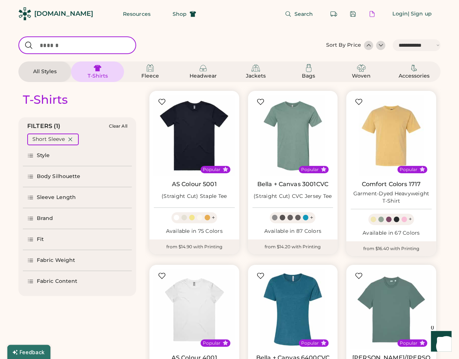
click at [116, 44] on input "input" at bounding box center [77, 45] width 118 height 18
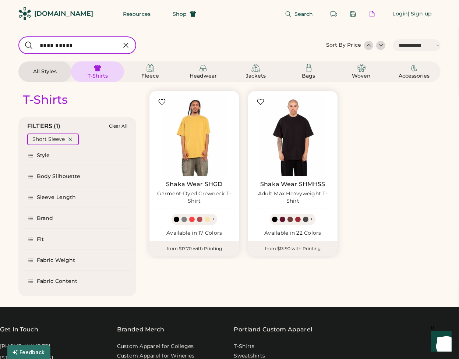
type input "**********"
click at [409, 145] on div "Popular Shaka Wear SHGD Garment-Dyed Crewneck T-Shirt + Available in 17 Colors …" at bounding box center [292, 172] width 295 height 174
click at [104, 47] on input "input" at bounding box center [77, 45] width 118 height 18
click at [125, 45] on icon at bounding box center [125, 45] width 9 height 9
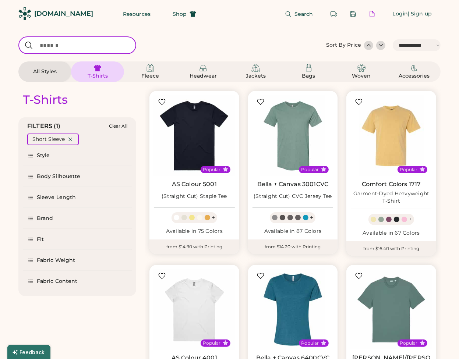
click at [97, 47] on input "input" at bounding box center [77, 45] width 118 height 18
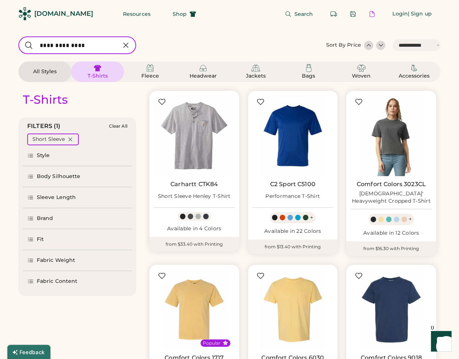
type input "**********"
select select "*"
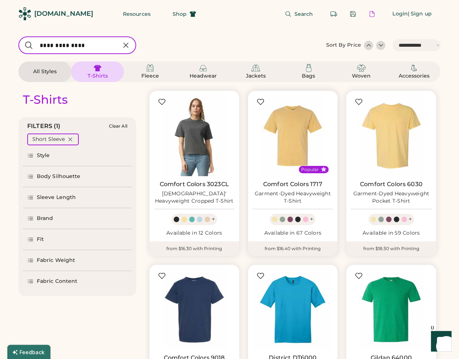
scroll to position [37, 0]
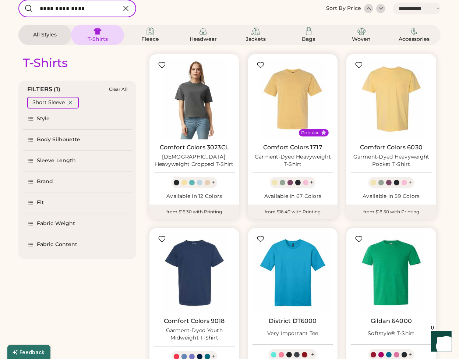
select select "*****"
select select "*"
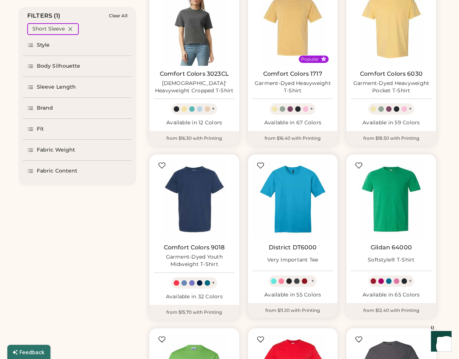
scroll to position [110, 0]
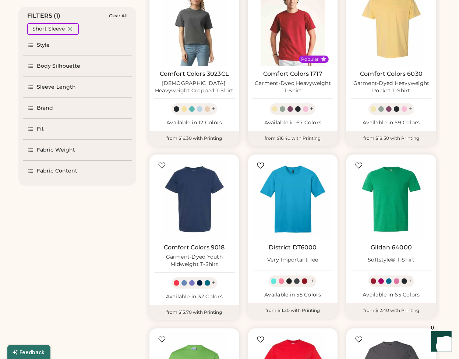
click at [281, 49] on img at bounding box center [292, 25] width 81 height 81
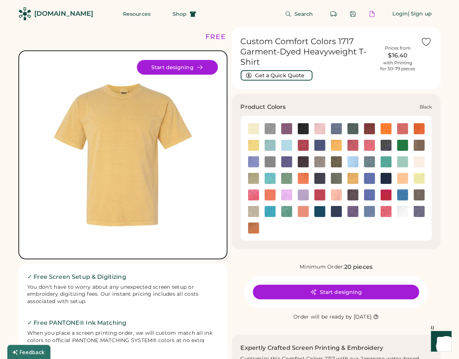
click at [305, 128] on img at bounding box center [303, 128] width 11 height 11
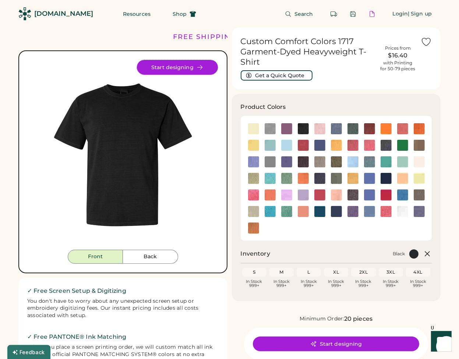
click at [162, 67] on button "Start designing" at bounding box center [177, 67] width 81 height 15
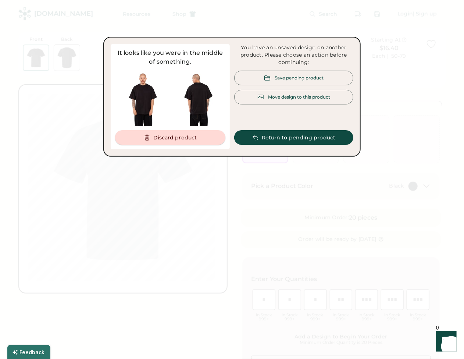
click at [202, 134] on button "Discard product" at bounding box center [170, 137] width 110 height 15
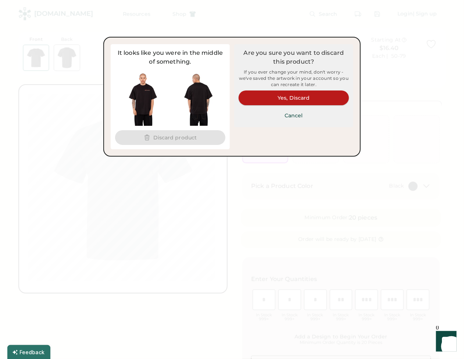
click at [277, 92] on button "Yes, Discard" at bounding box center [294, 97] width 110 height 15
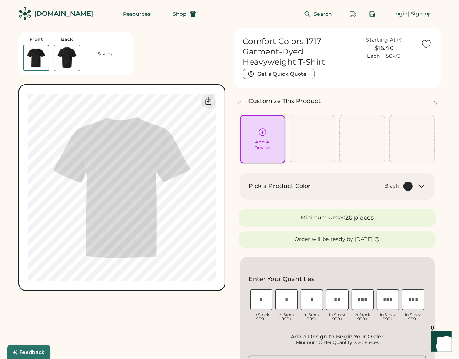
click at [251, 139] on div "Add A Design" at bounding box center [262, 139] width 35 height 23
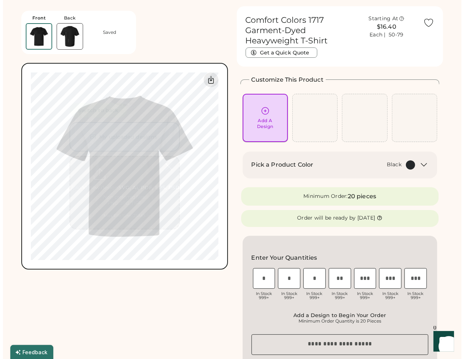
scroll to position [28, 0]
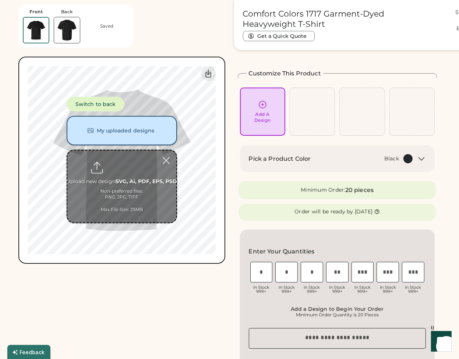
click at [143, 131] on button "My uploaded designs" at bounding box center [122, 130] width 110 height 29
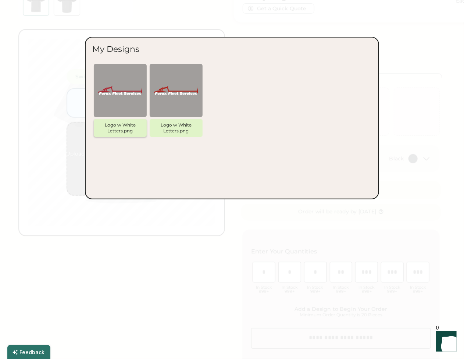
click at [113, 111] on img at bounding box center [120, 90] width 44 height 44
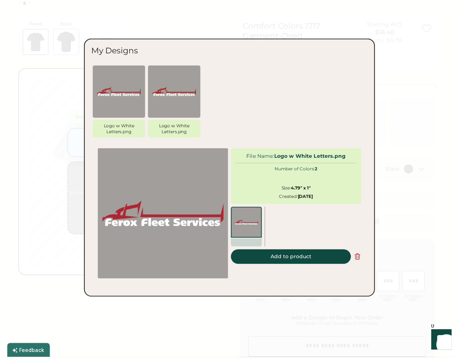
scroll to position [0, 0]
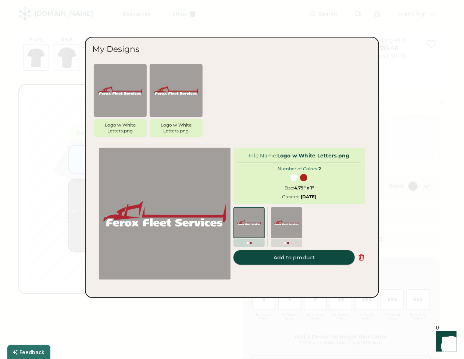
click at [282, 256] on button "Add to product" at bounding box center [294, 257] width 121 height 15
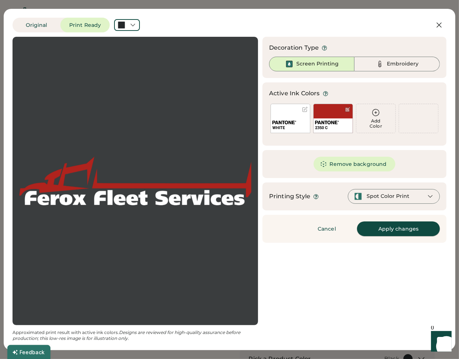
click at [380, 233] on button "Apply changes" at bounding box center [398, 228] width 83 height 15
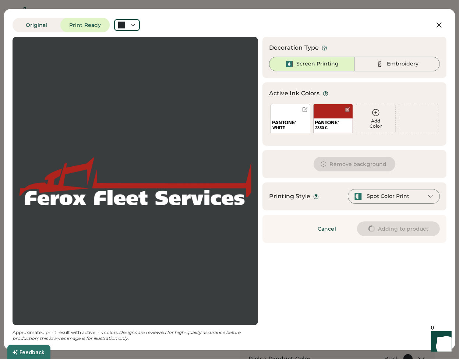
type input "****"
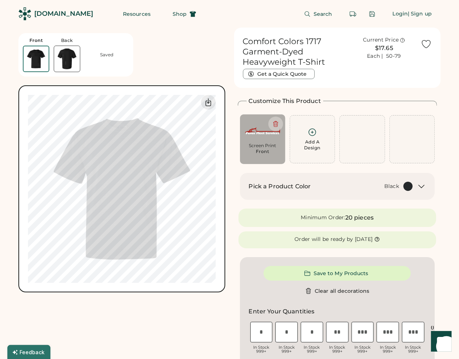
type input "****"
click at [205, 22] on div "Search Login | Sign up" at bounding box center [322, 14] width 235 height 28
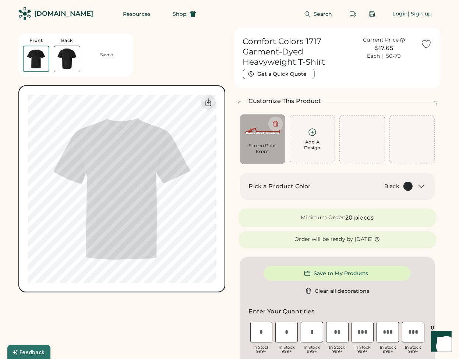
click at [205, 24] on div "Search Login | Sign up" at bounding box center [322, 14] width 235 height 28
drag, startPoint x: 325, startPoint y: 42, endPoint x: 244, endPoint y: 43, distance: 80.9
click at [244, 43] on h1 "Comfort Colors 1717 Garment-Dyed Heavyweight T-Shirt" at bounding box center [295, 51] width 105 height 31
copy h1 "Comfort Colors 1717"
click at [79, 22] on div "[DOMAIN_NAME]" at bounding box center [48, 14] width 96 height 28
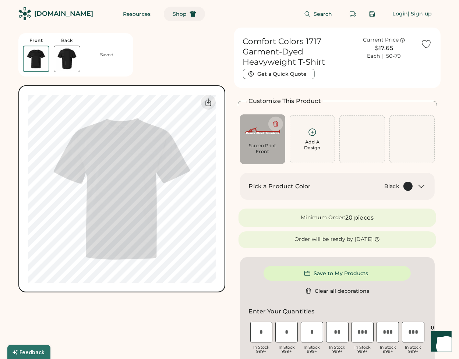
click at [172, 10] on button "Shop" at bounding box center [184, 14] width 41 height 15
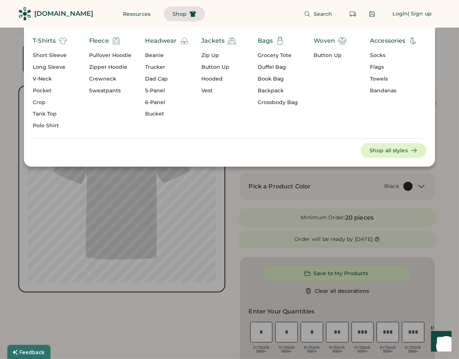
click at [109, 57] on div "Pullover Hoodie" at bounding box center [110, 55] width 42 height 7
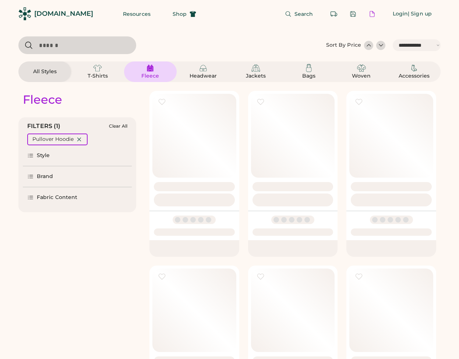
select select "*****"
select select "*"
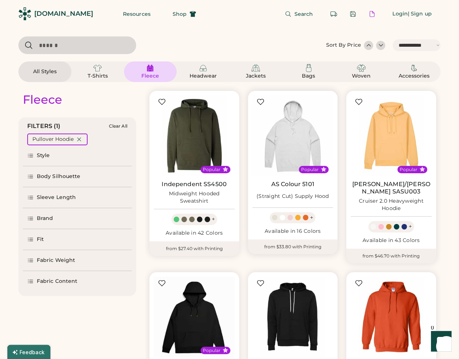
scroll to position [73, 0]
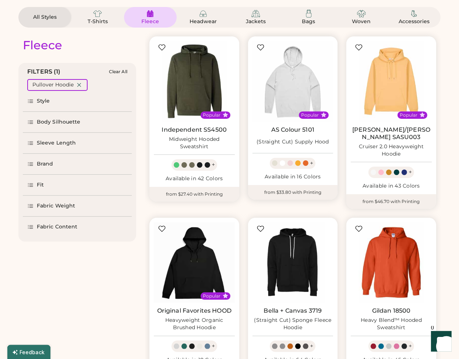
select select "*****"
select select "*"
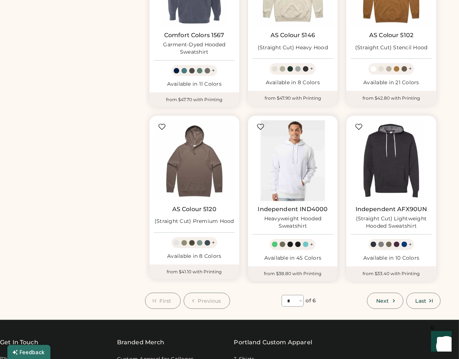
scroll to position [515, 0]
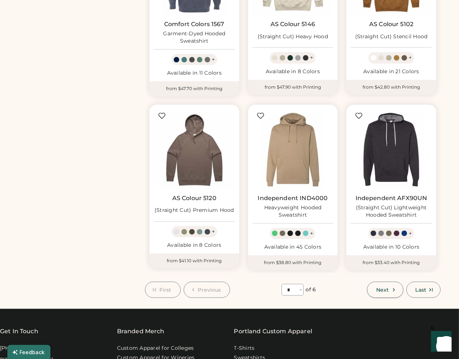
click at [391, 287] on icon at bounding box center [393, 290] width 7 height 7
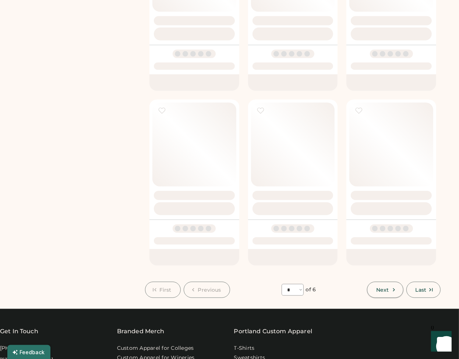
select select "*"
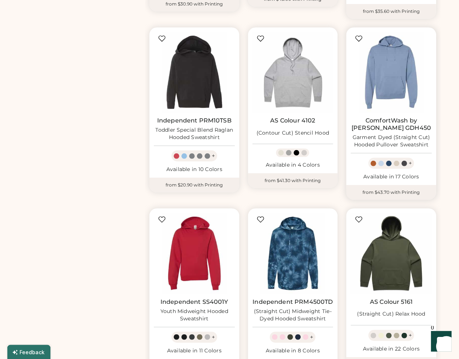
scroll to position [437, 0]
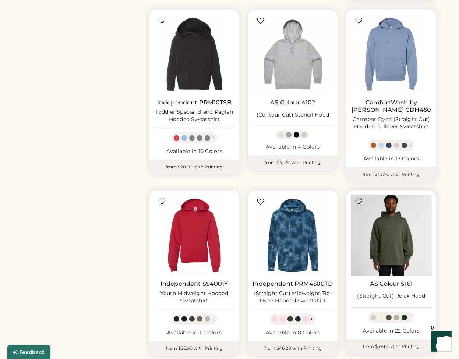
click at [398, 251] on img at bounding box center [391, 235] width 81 height 81
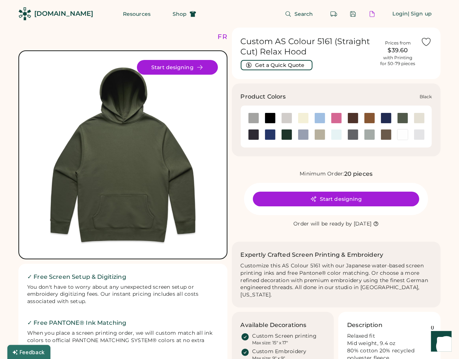
click at [271, 120] on div at bounding box center [269, 118] width 11 height 11
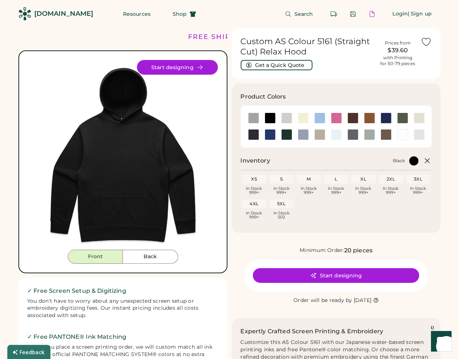
click at [164, 75] on img at bounding box center [123, 155] width 190 height 190
click at [164, 70] on button "Start designing" at bounding box center [177, 67] width 81 height 15
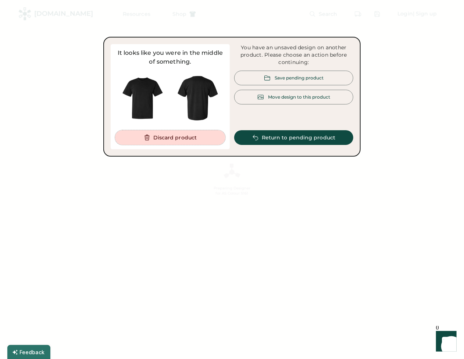
click at [196, 137] on button "Discard product" at bounding box center [170, 137] width 110 height 15
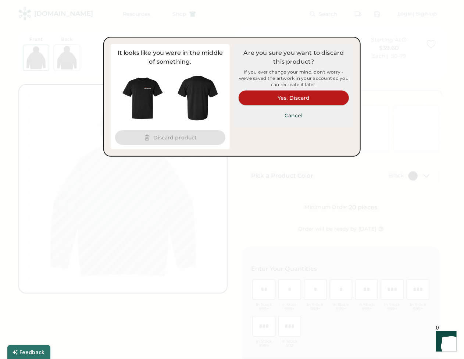
click at [272, 102] on button "Yes, Discard" at bounding box center [294, 97] width 110 height 15
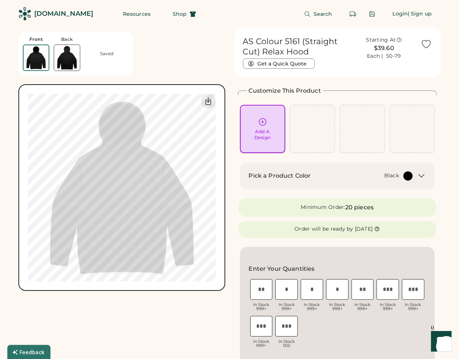
click at [263, 133] on div "Add A Design" at bounding box center [262, 135] width 17 height 12
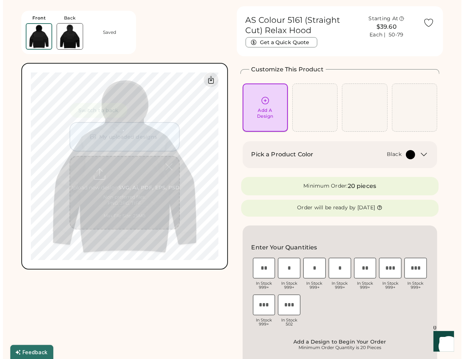
scroll to position [28, 0]
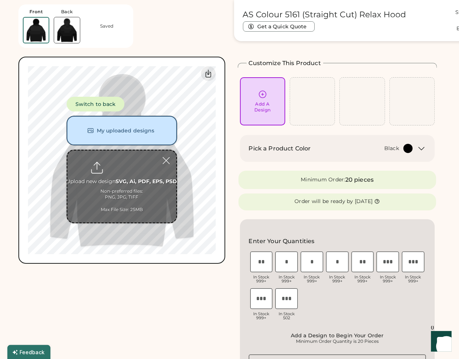
click at [114, 132] on button "My uploaded designs" at bounding box center [122, 130] width 110 height 29
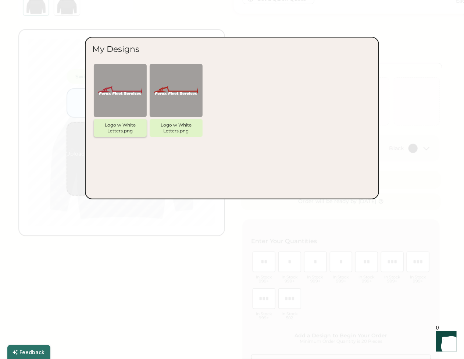
click at [121, 101] on img at bounding box center [120, 90] width 44 height 44
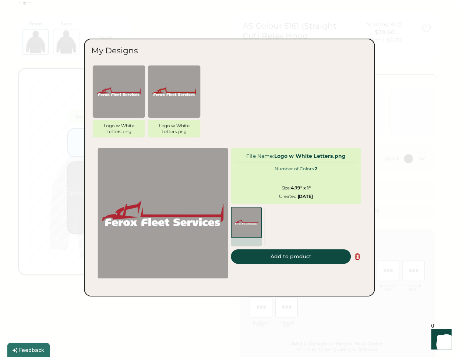
scroll to position [0, 0]
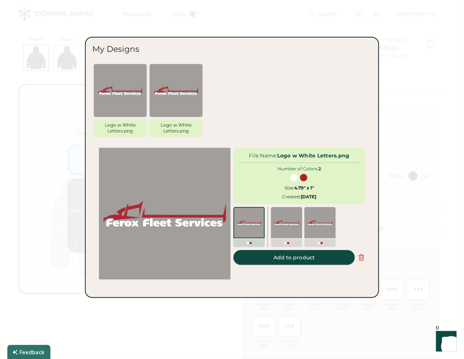
click at [309, 255] on button "Add to product" at bounding box center [294, 257] width 121 height 15
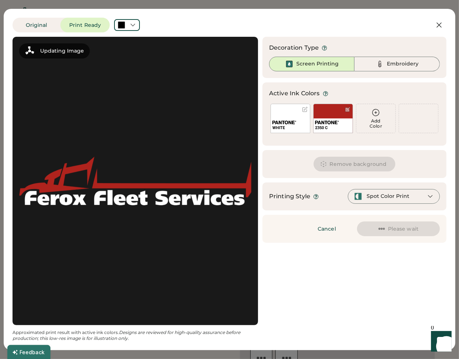
click at [405, 277] on div "Updating Image Approximated print result with active ink colors. Designs are re…" at bounding box center [230, 189] width 434 height 305
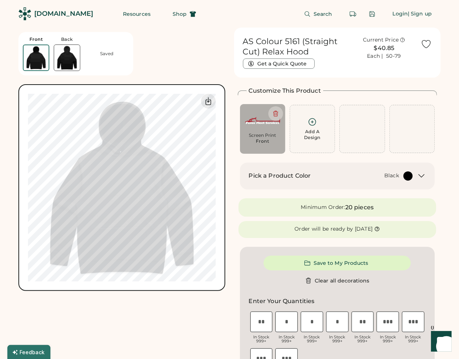
click at [173, 13] on span "Shop" at bounding box center [180, 13] width 14 height 5
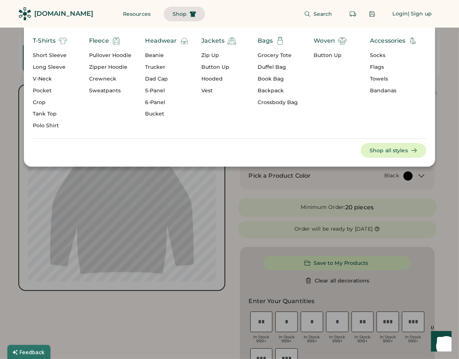
click at [109, 58] on div "Pullover Hoodie" at bounding box center [110, 55] width 42 height 7
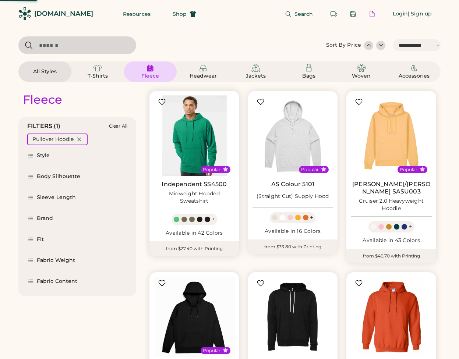
select select "*****"
select select "*"
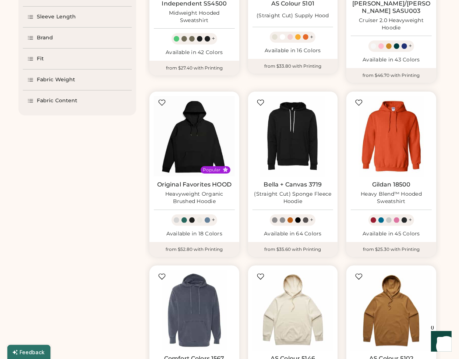
select select "*****"
select select "*"
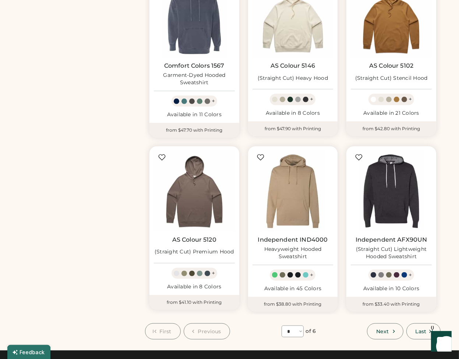
scroll to position [478, 0]
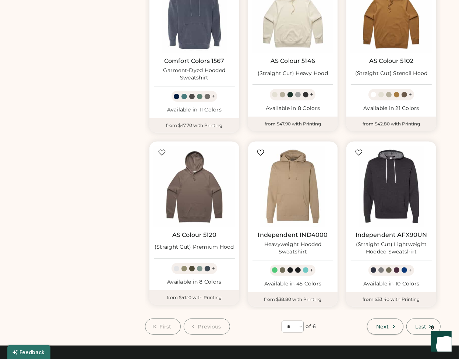
click at [386, 324] on span "Next" at bounding box center [382, 326] width 13 height 5
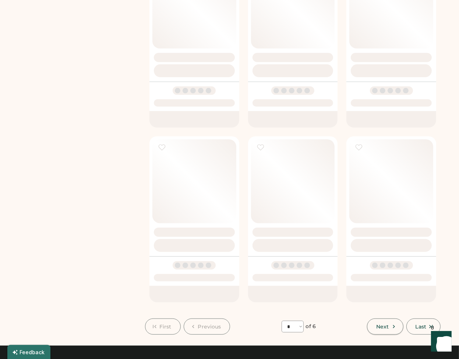
select select "*"
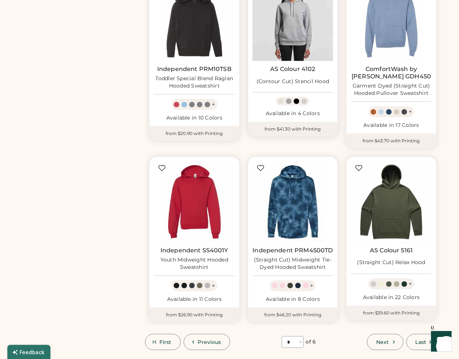
scroll to position [473, 0]
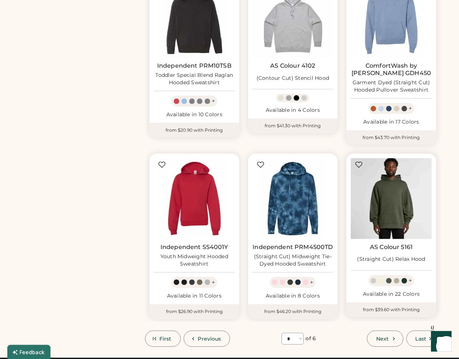
click at [382, 199] on img at bounding box center [391, 198] width 81 height 81
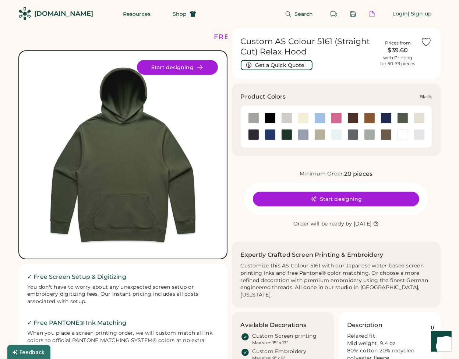
click at [270, 118] on div at bounding box center [269, 118] width 11 height 11
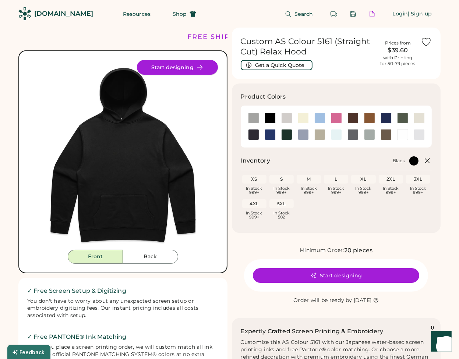
click at [168, 63] on button "Start designing" at bounding box center [177, 67] width 81 height 15
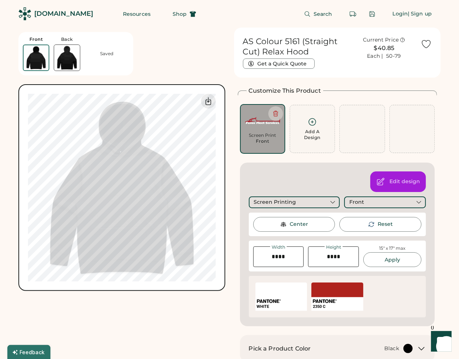
type input "****"
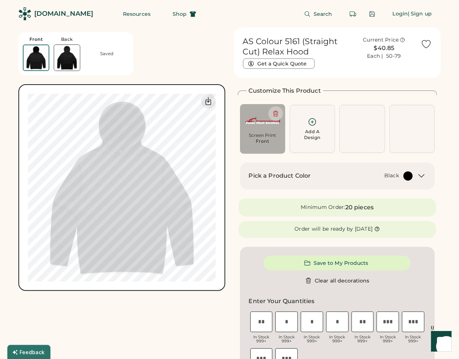
type input "****"
click at [227, 17] on div "Search Login | Sign up" at bounding box center [322, 14] width 235 height 28
click at [210, 49] on div "Front Back Saved Guidelines are approximate; our team will confirm the correct …" at bounding box center [121, 159] width 207 height 263
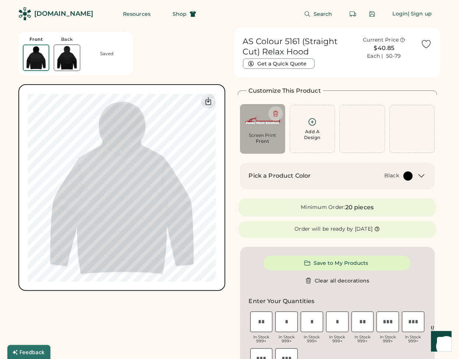
click at [174, 5] on div "Resources Shop" at bounding box center [159, 14] width 91 height 28
click at [164, 18] on button "Shop" at bounding box center [184, 14] width 41 height 15
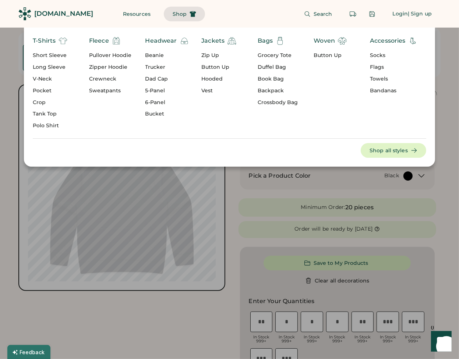
click at [54, 42] on div "T-Shirts" at bounding box center [44, 40] width 23 height 9
click at [50, 58] on div "Short Sleeve" at bounding box center [50, 55] width 35 height 7
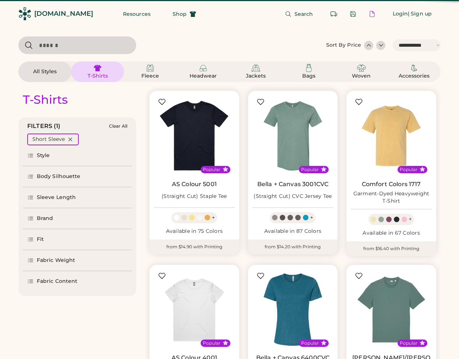
select select "*****"
select select "*"
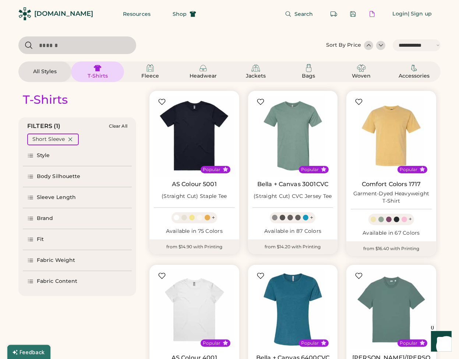
scroll to position [103, 0]
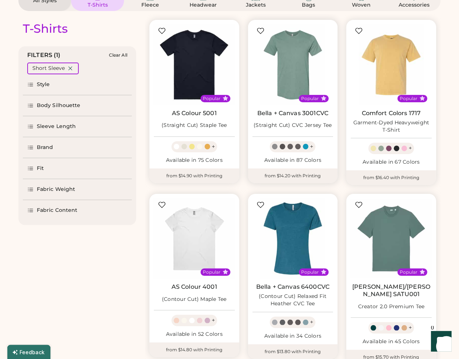
select select "*****"
select select "*"
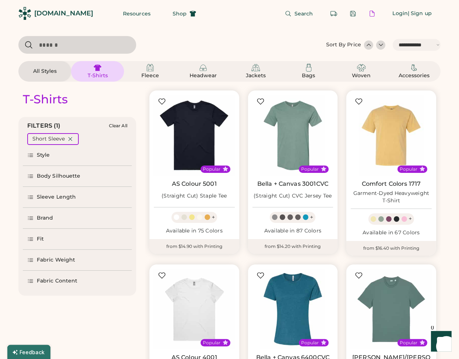
scroll to position [0, 0]
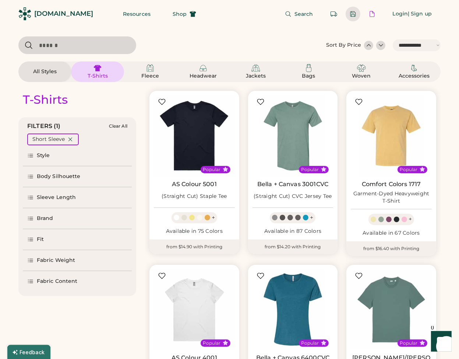
click at [355, 15] on div at bounding box center [352, 14] width 7 height 7
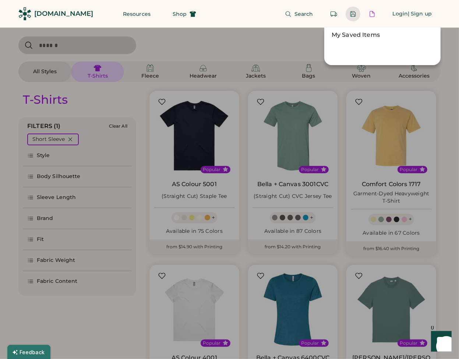
click at [361, 40] on div "My Saved Items Load" at bounding box center [384, 47] width 106 height 32
click at [174, 41] on div "My Saved Items Load" at bounding box center [220, 47] width 440 height 38
click at [262, 168] on div at bounding box center [229, 179] width 459 height 359
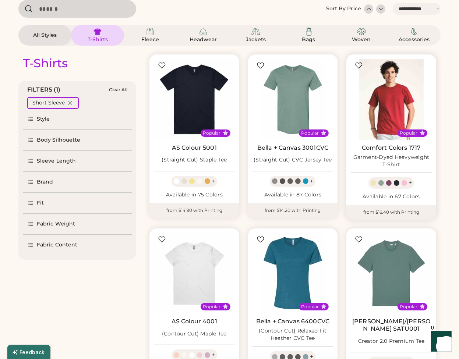
scroll to position [37, 0]
